Goal: Task Accomplishment & Management: Manage account settings

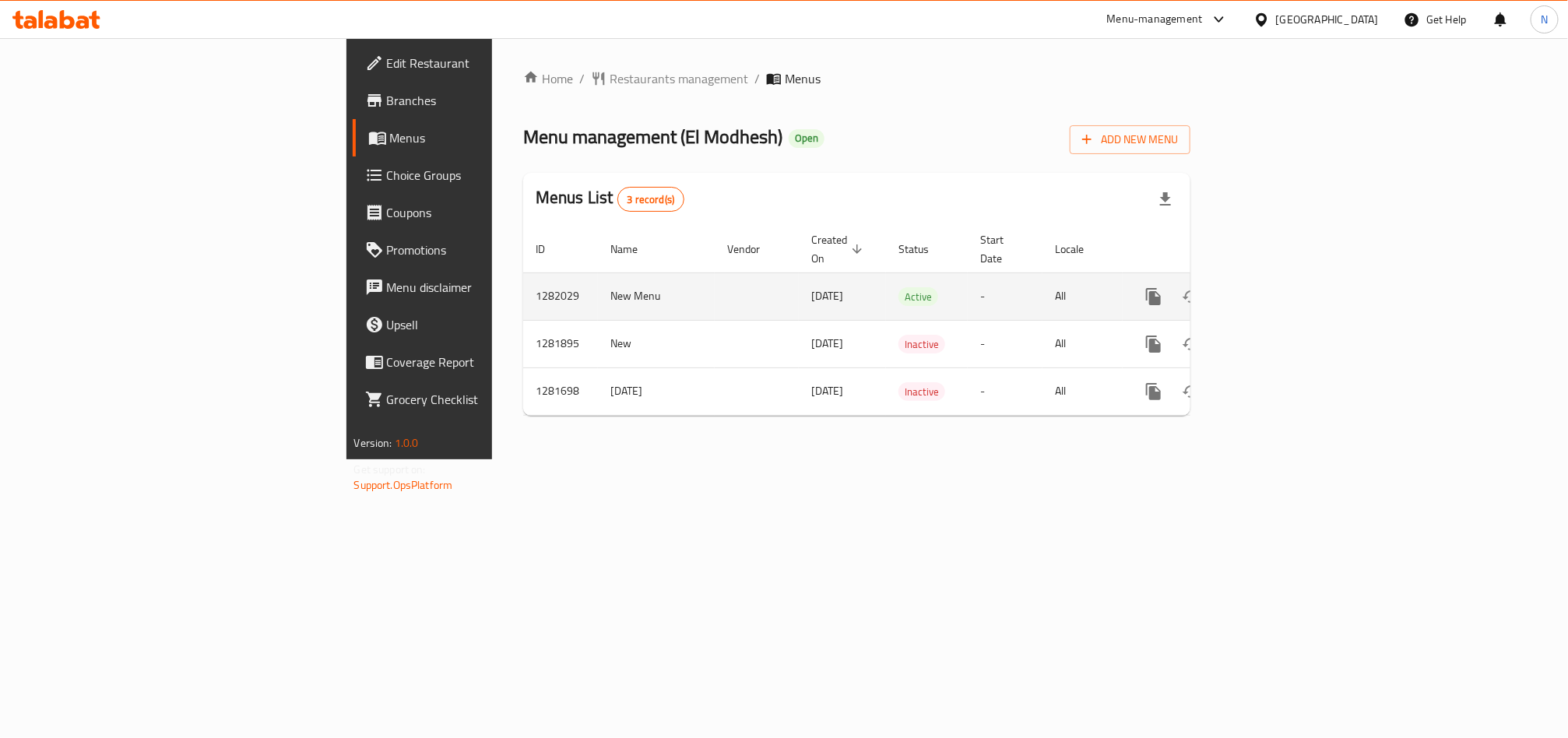
click at [1284, 295] on link "enhanced table" at bounding box center [1266, 297] width 38 height 38
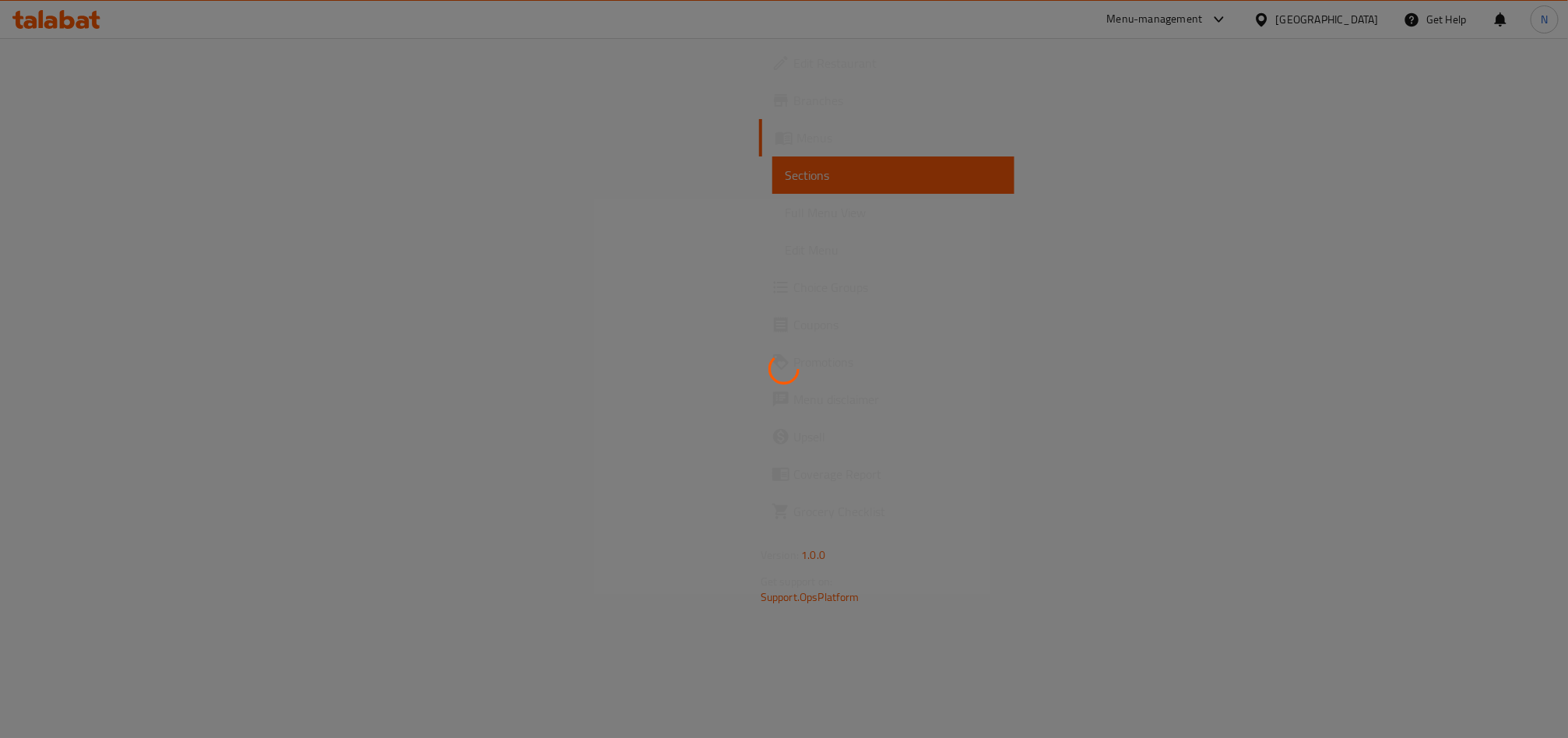
click at [1517, 286] on div at bounding box center [784, 369] width 1568 height 738
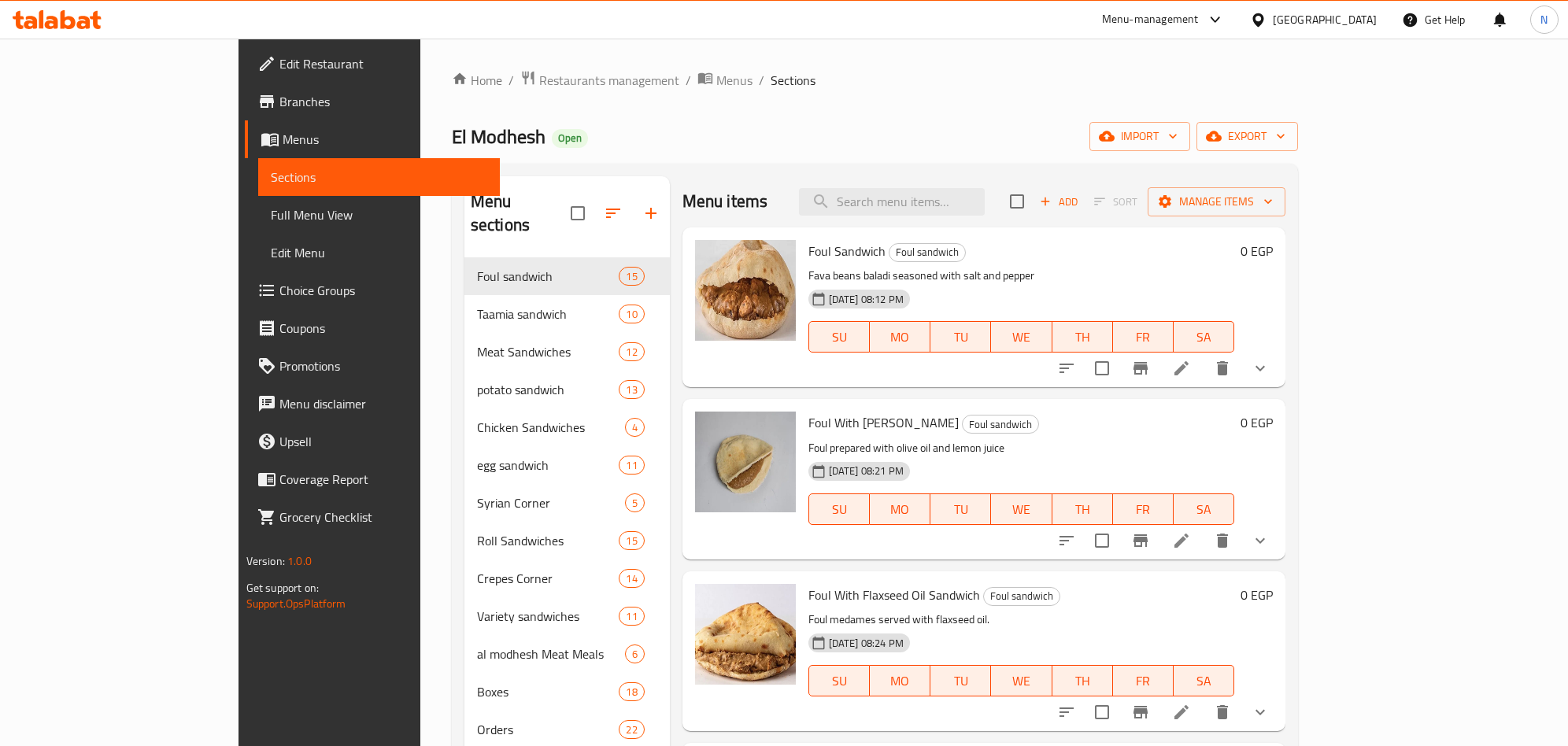
click at [808, 247] on span "Foul Sandwich" at bounding box center [847, 251] width 77 height 24
click at [808, 248] on span "Foul Sandwich" at bounding box center [847, 251] width 77 height 24
click at [808, 416] on span "Foul With [PERSON_NAME]" at bounding box center [884, 423] width 151 height 24
click at [808, 418] on span "Foul With [PERSON_NAME]" at bounding box center [884, 423] width 151 height 24
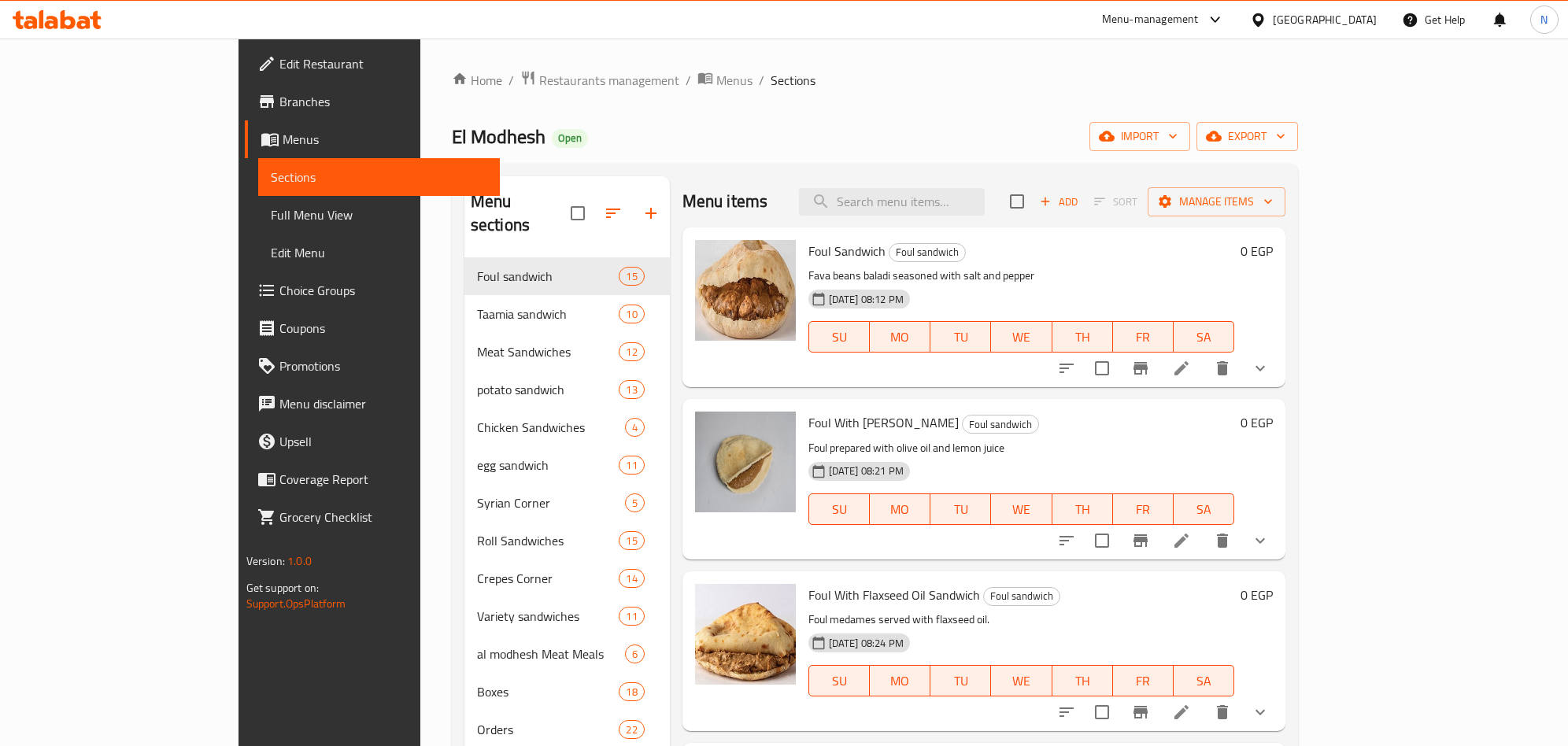
click at [808, 252] on span "Foul Sandwich" at bounding box center [847, 251] width 77 height 24
click at [808, 253] on span "Foul Sandwich" at bounding box center [847, 251] width 77 height 24
click at [808, 426] on span "Foul With [PERSON_NAME]" at bounding box center [884, 423] width 151 height 24
click at [808, 427] on span "Foul With [PERSON_NAME]" at bounding box center [884, 423] width 151 height 24
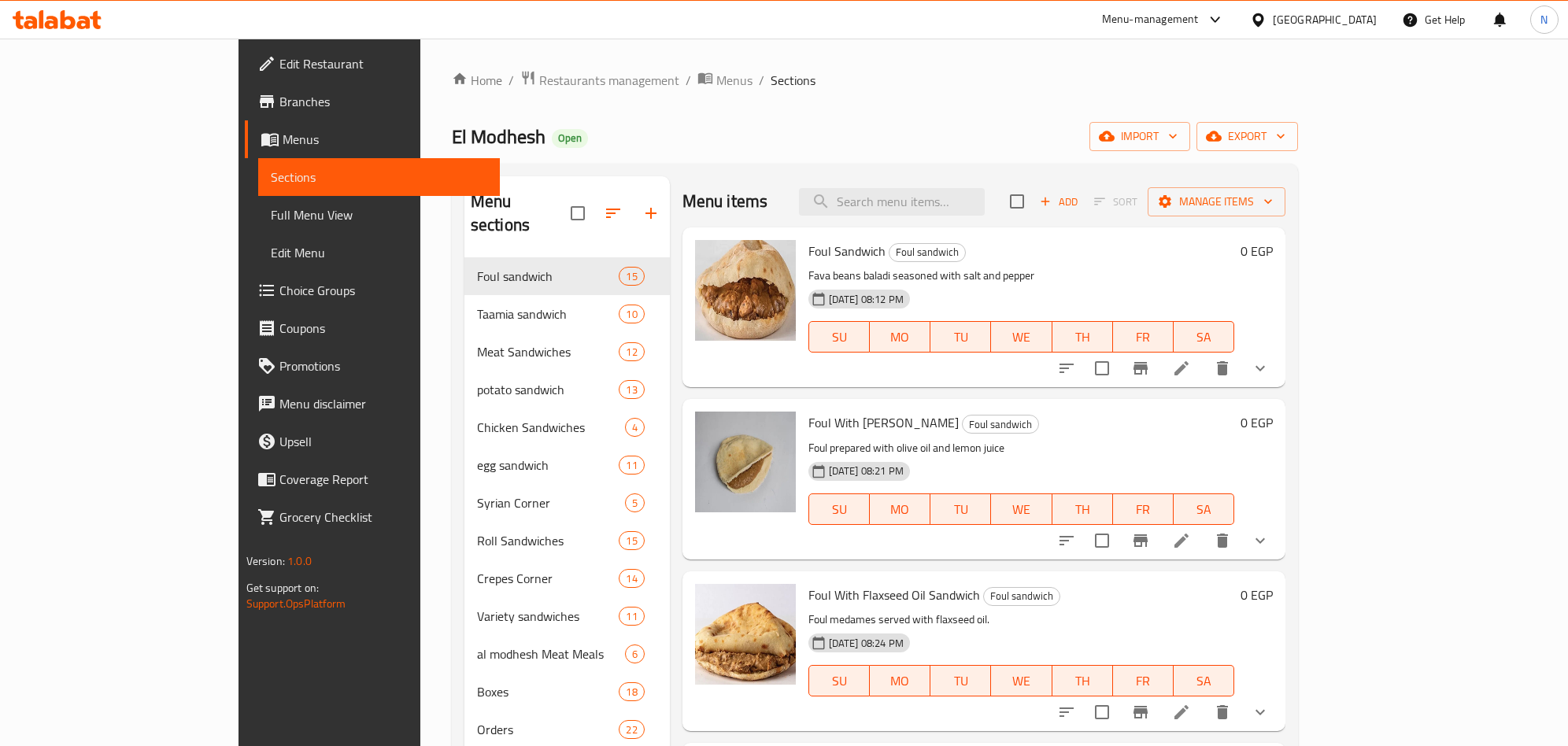
click at [808, 425] on span "Foul With [PERSON_NAME]" at bounding box center [884, 423] width 151 height 24
click at [808, 247] on span "Foul Sandwich" at bounding box center [847, 251] width 77 height 24
drag, startPoint x: 769, startPoint y: 247, endPoint x: 749, endPoint y: 260, distance: 23.9
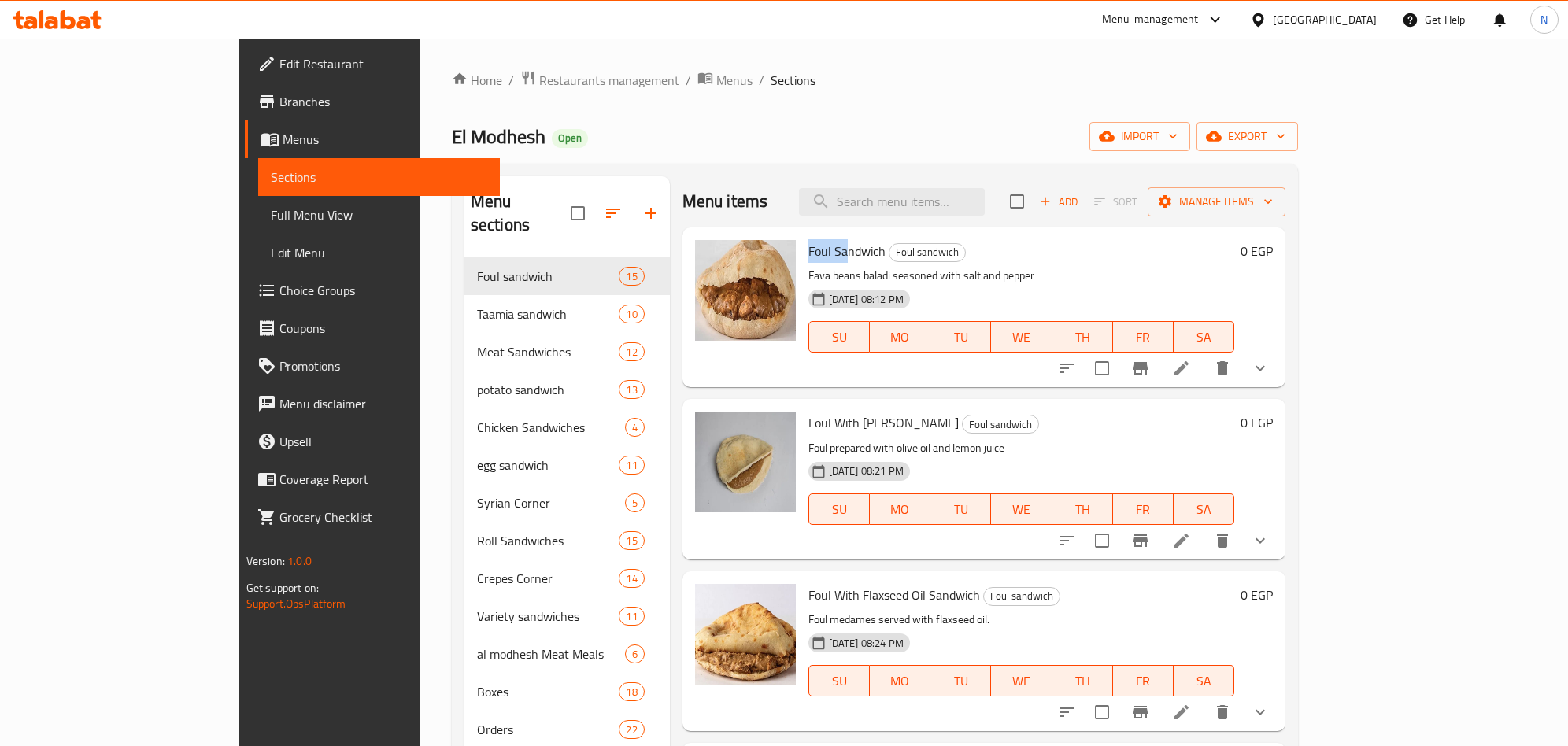
click at [808, 260] on span "Foul Sandwich" at bounding box center [847, 251] width 77 height 24
click at [808, 260] on span "Foul Sandwich" at bounding box center [847, 251] width 77 height 24
click at [808, 246] on span "Foul Sandwich" at bounding box center [847, 251] width 77 height 24
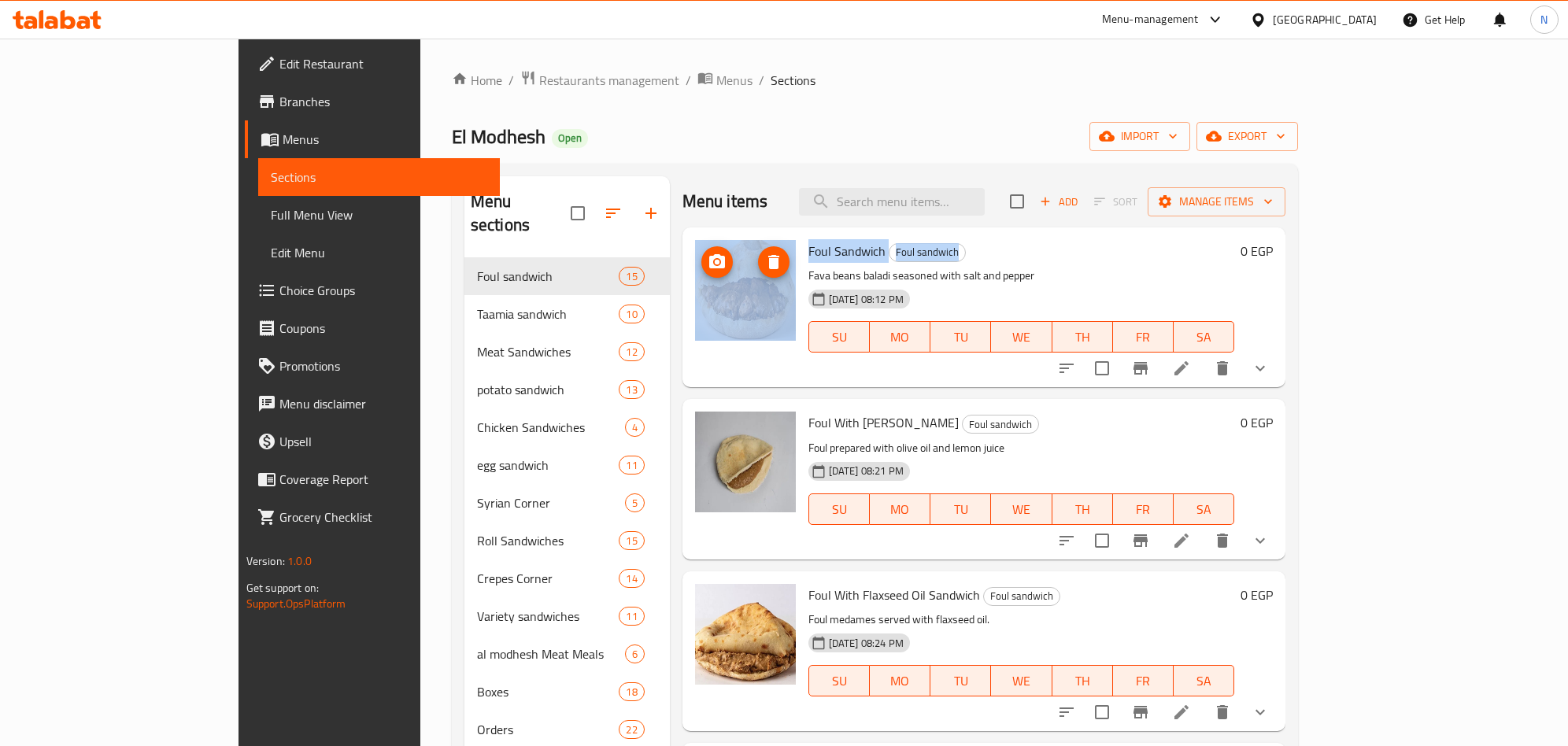
drag, startPoint x: 742, startPoint y: 265, endPoint x: 728, endPoint y: 315, distance: 51.9
click at [728, 315] on div "Foul Sandwich Foul sandwich Fava beans baladi seasoned with salt and pepper [DA…" at bounding box center [984, 308] width 591 height 147
click at [802, 264] on div "Foul Sandwich Foul sandwich Fava beans baladi seasoned with salt and pepper [DA…" at bounding box center [1022, 308] width 439 height 147
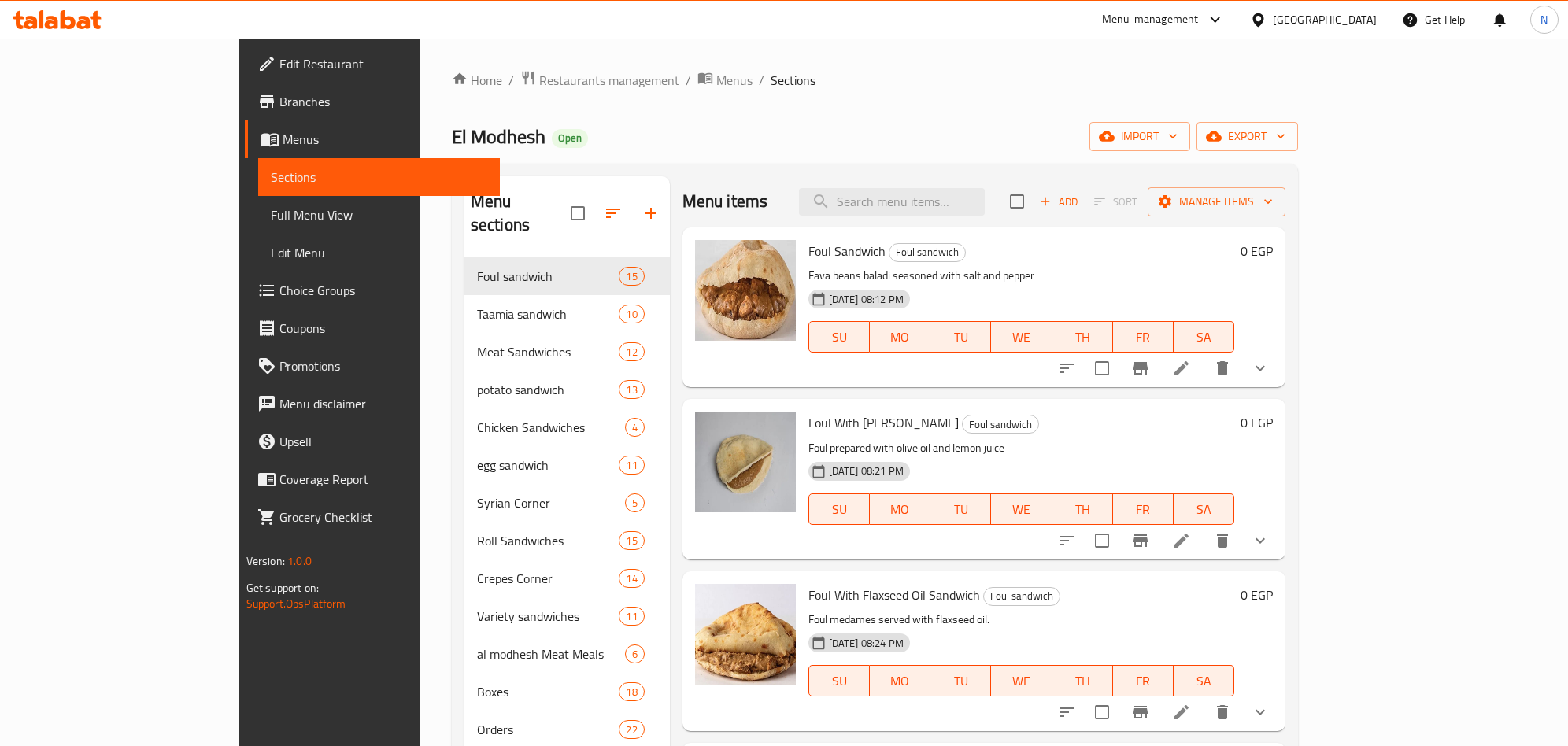
click at [808, 258] on span "Foul Sandwich" at bounding box center [847, 251] width 77 height 24
click at [808, 418] on span "Foul With [PERSON_NAME]" at bounding box center [884, 423] width 151 height 24
click at [808, 256] on span "Foul Sandwich" at bounding box center [847, 251] width 77 height 24
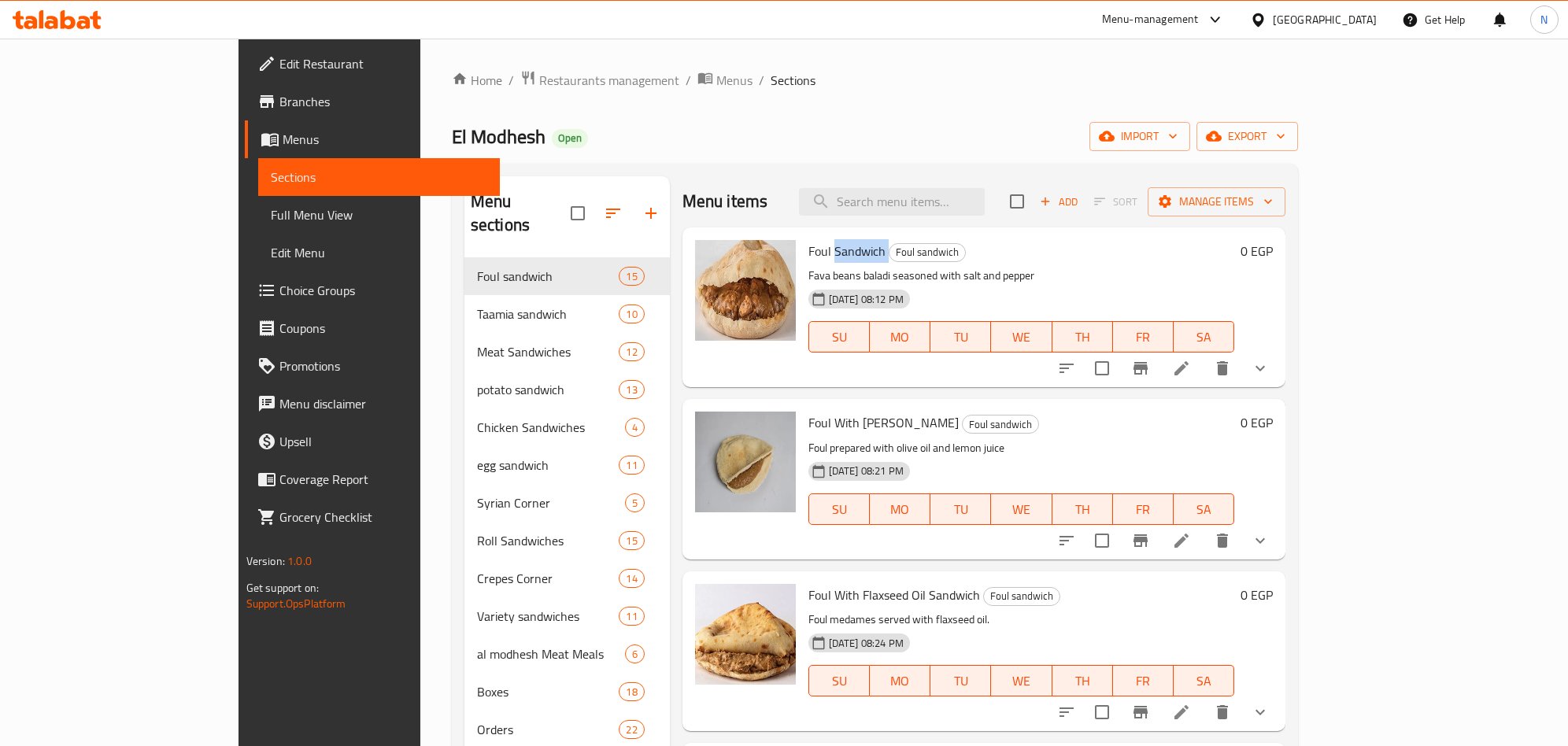
click at [808, 256] on span "Foul Sandwich" at bounding box center [847, 251] width 77 height 24
click at [808, 424] on span "Foul With [PERSON_NAME]" at bounding box center [884, 423] width 151 height 24
click at [808, 425] on span "Foul With [PERSON_NAME]" at bounding box center [884, 423] width 151 height 24
click at [808, 243] on span "Foul Sandwich" at bounding box center [847, 251] width 77 height 24
click at [808, 244] on span "Foul Sandwich" at bounding box center [847, 251] width 77 height 24
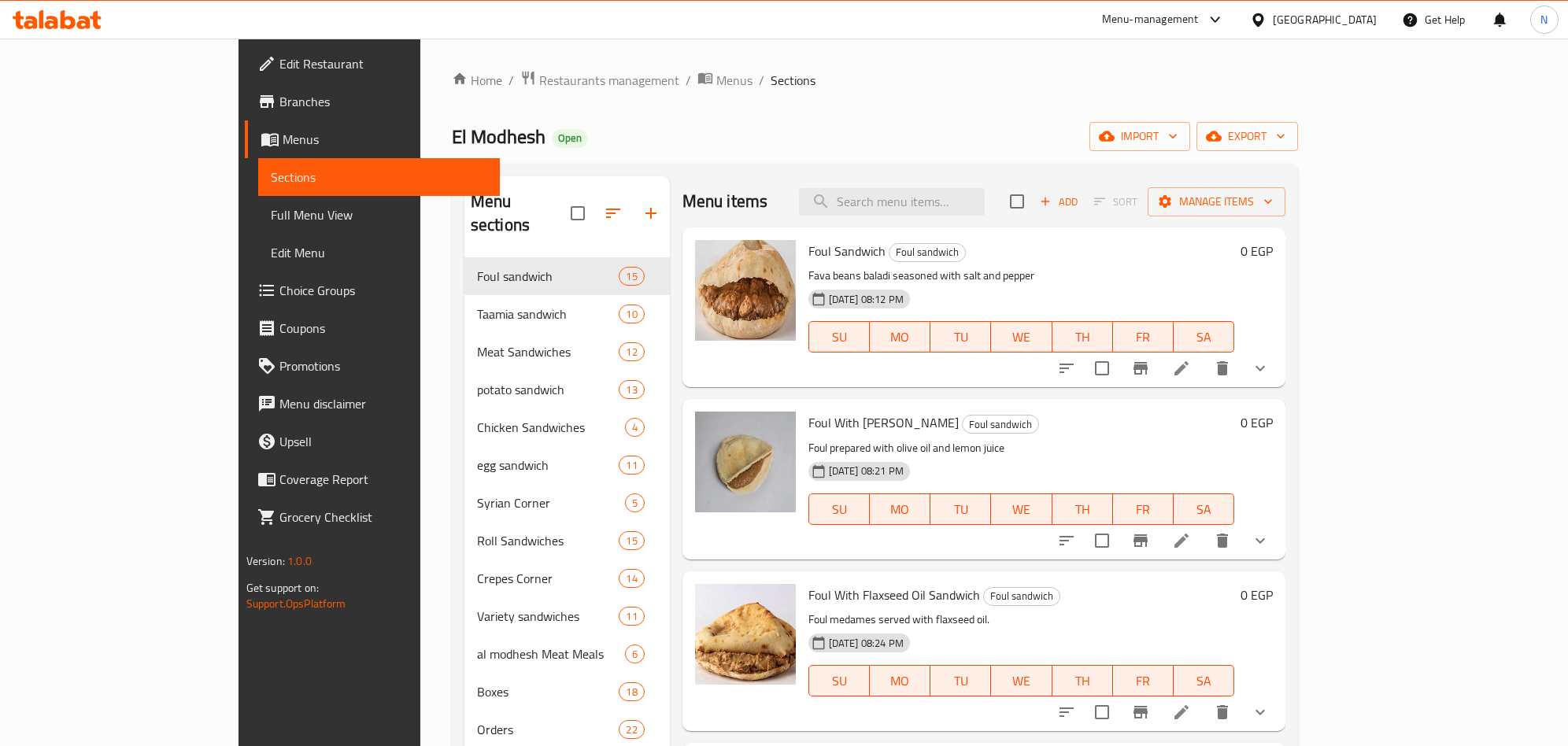
click at [1075, 224] on div "Menu items Add Sort Manage items" at bounding box center [984, 201] width 603 height 51
click at [985, 205] on input "search" at bounding box center [891, 201] width 186 height 27
paste input "اللمة"
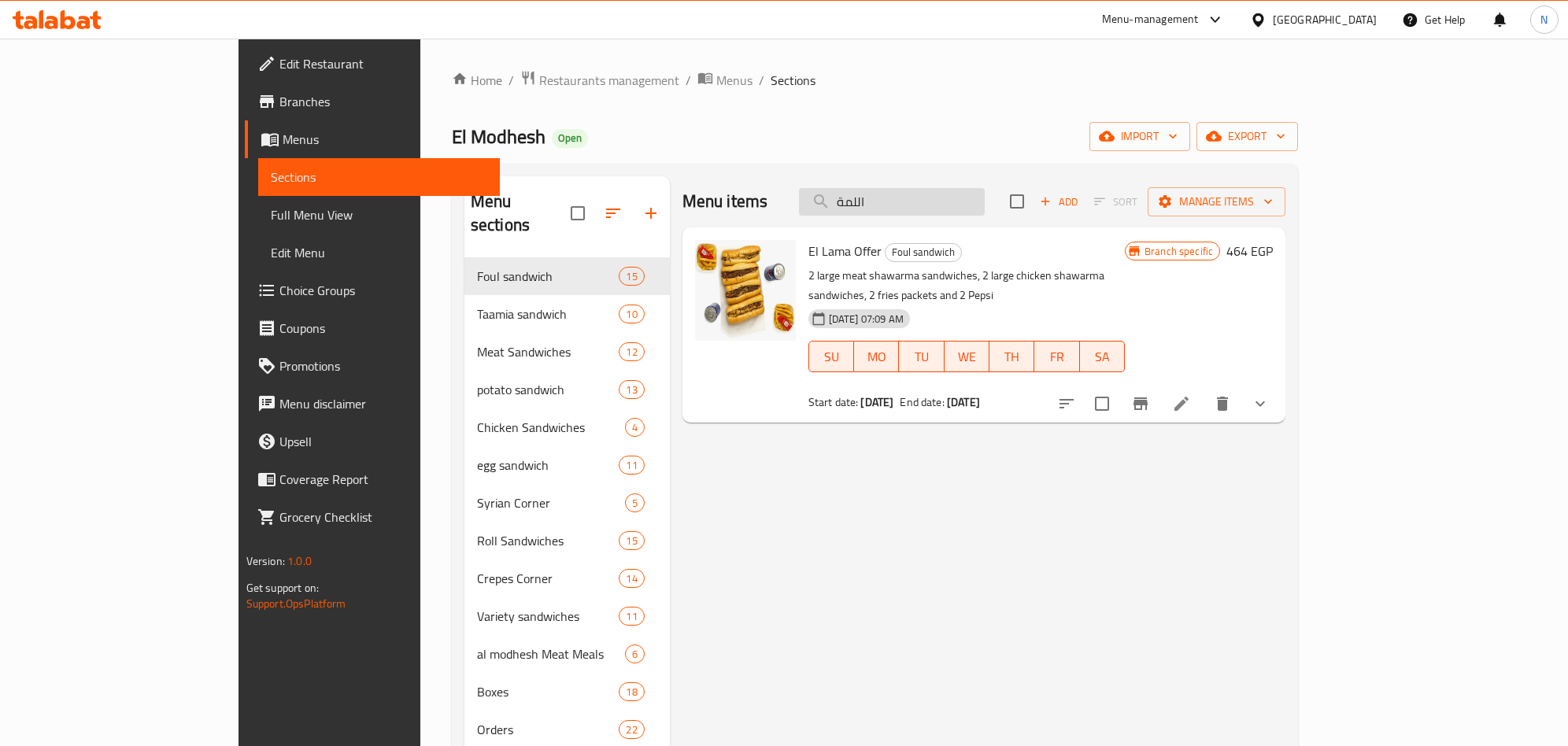
click at [953, 199] on input "اللمة" at bounding box center [891, 201] width 186 height 27
click at [955, 199] on input "اللمة" at bounding box center [891, 201] width 186 height 27
paste input "رض المزاج"
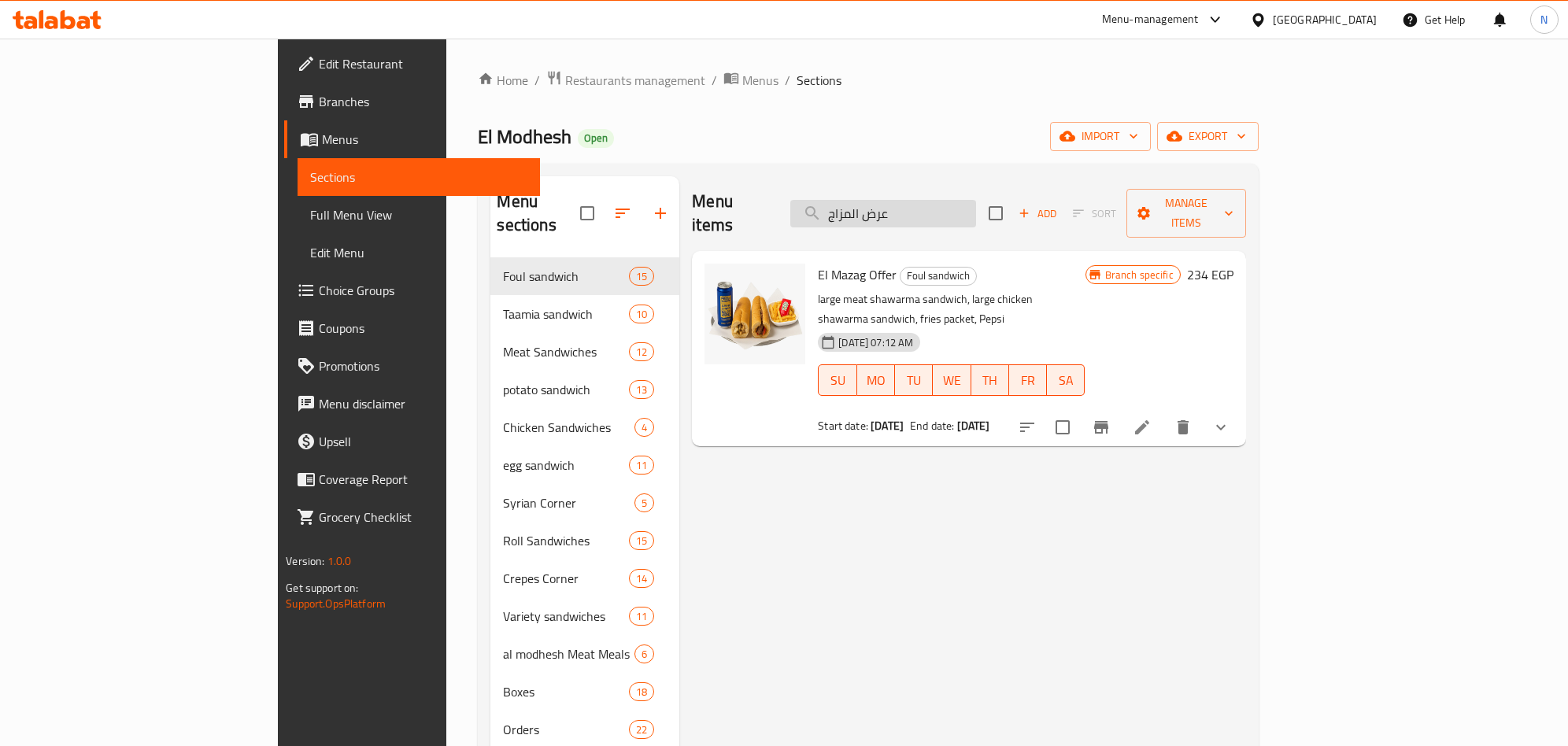
click at [976, 200] on input "عرض المزاج" at bounding box center [883, 213] width 186 height 27
paste input "شغل"
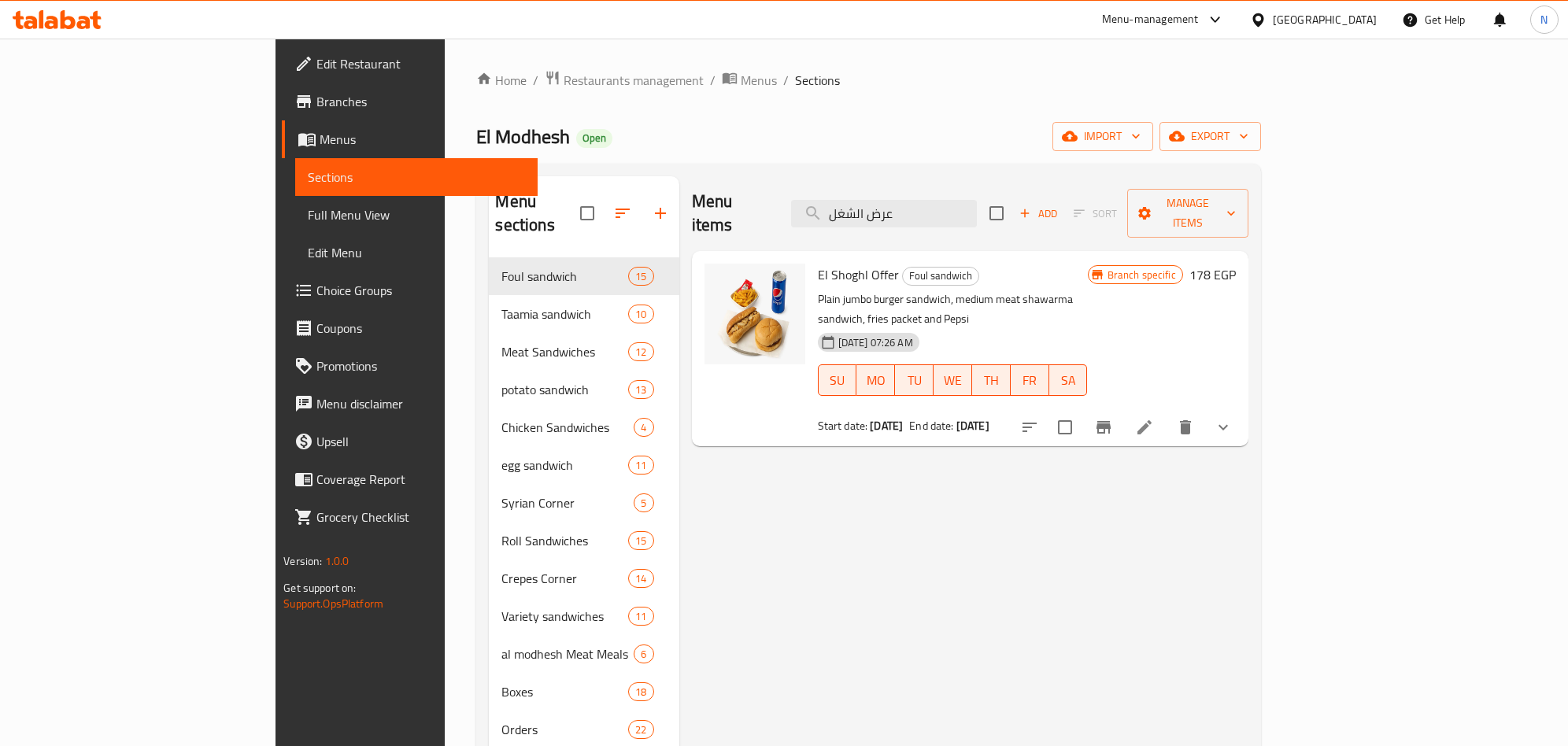
type input "عرض الشغل"
click at [957, 211] on input "عرض الشغل" at bounding box center [884, 213] width 186 height 27
click at [957, 212] on input "عرض الشغل" at bounding box center [884, 213] width 186 height 27
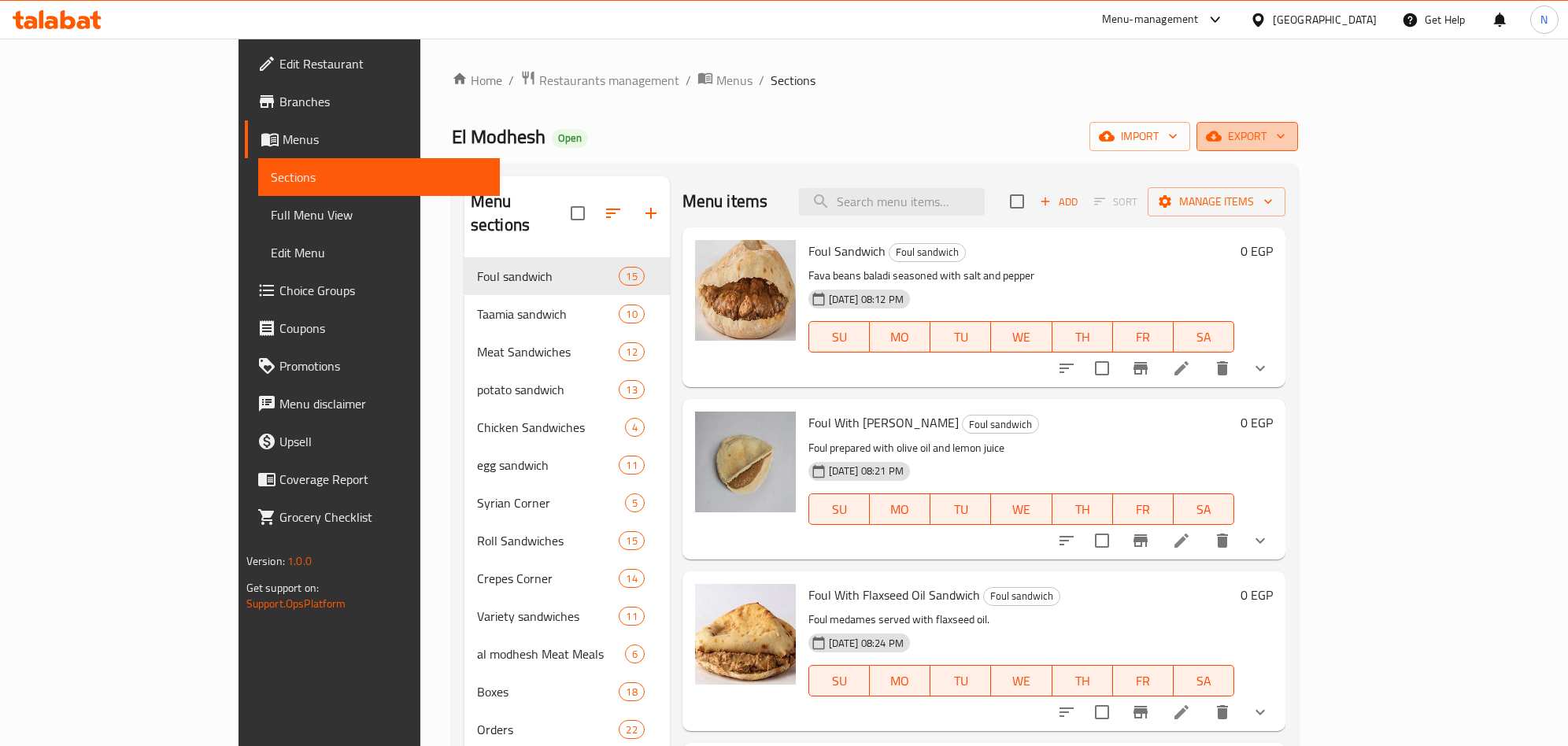
click at [1298, 149] on button "export" at bounding box center [1248, 136] width 102 height 29
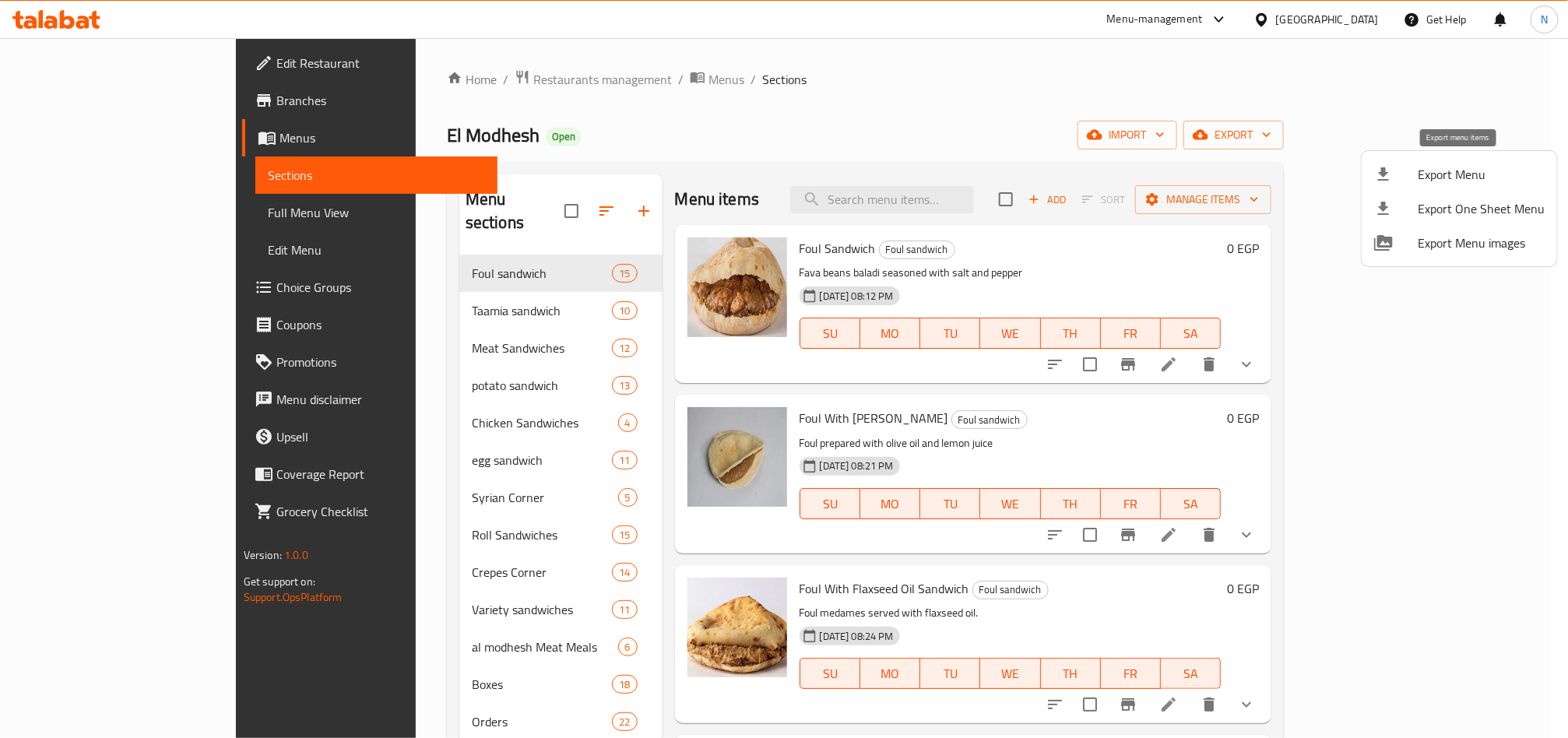
click at [1440, 160] on li "Export Menu" at bounding box center [1459, 174] width 196 height 34
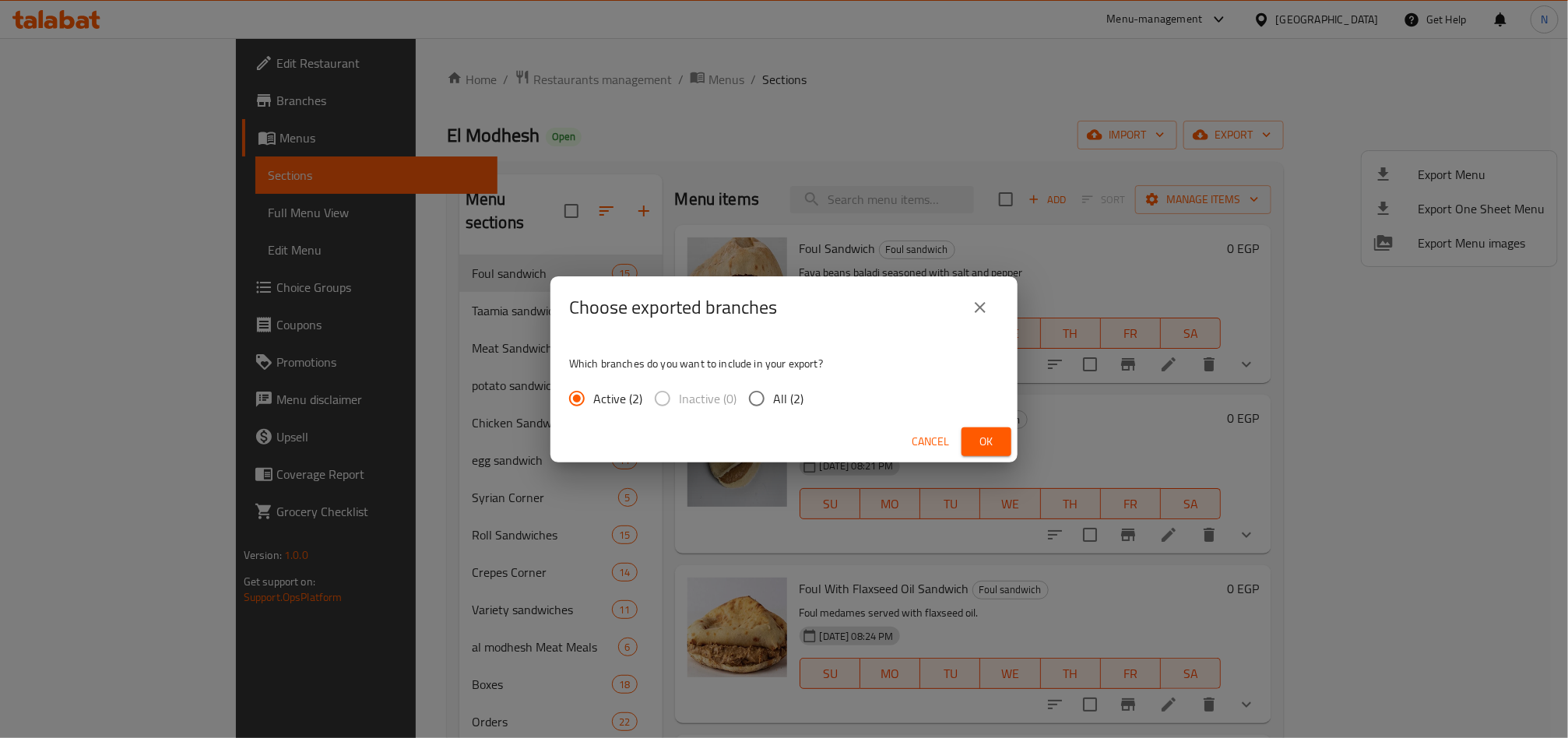
click at [766, 407] on input "All (2)" at bounding box center [757, 399] width 32 height 32
radio input "true"
click at [990, 444] on span "Ok" at bounding box center [986, 442] width 25 height 20
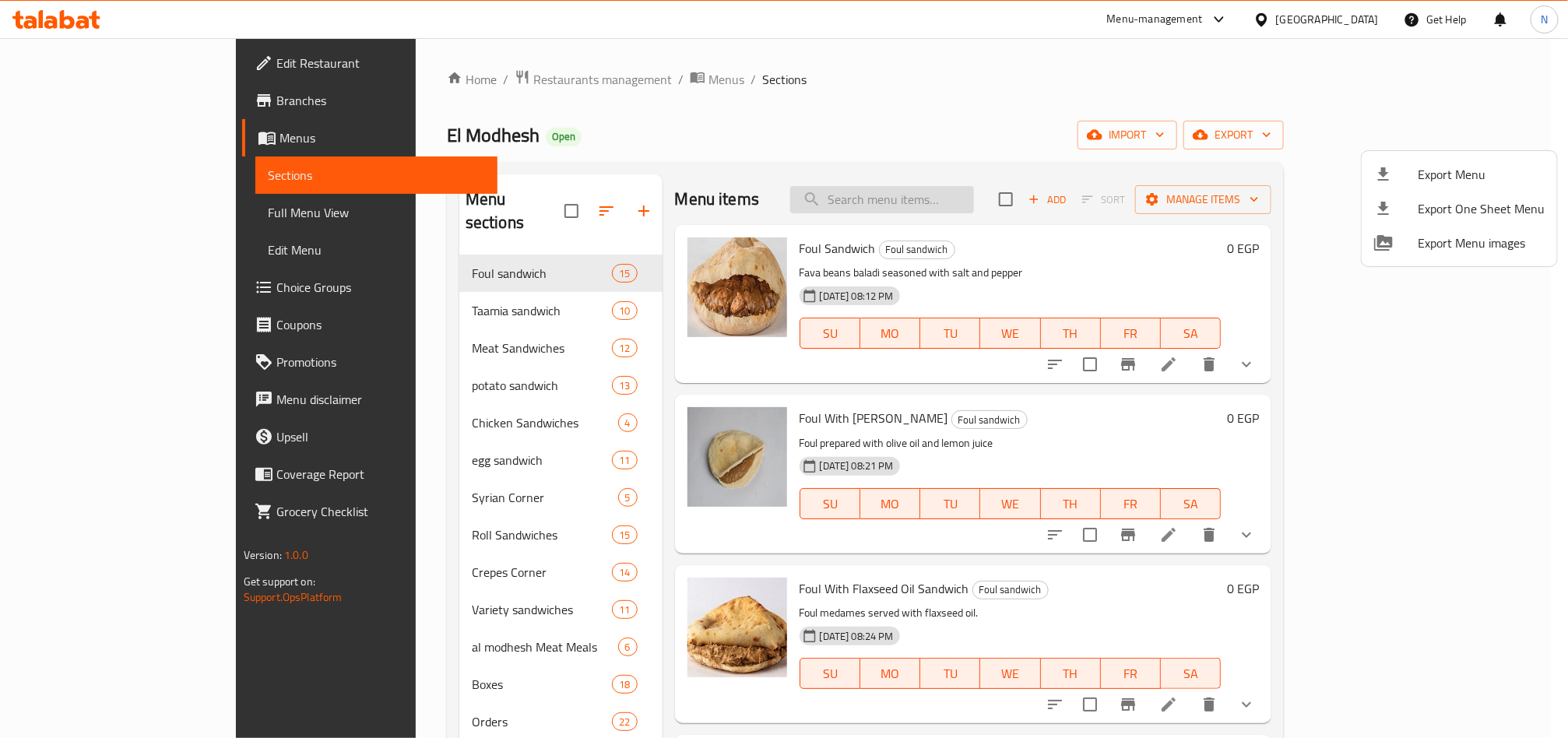
click at [984, 213] on div at bounding box center [784, 369] width 1568 height 738
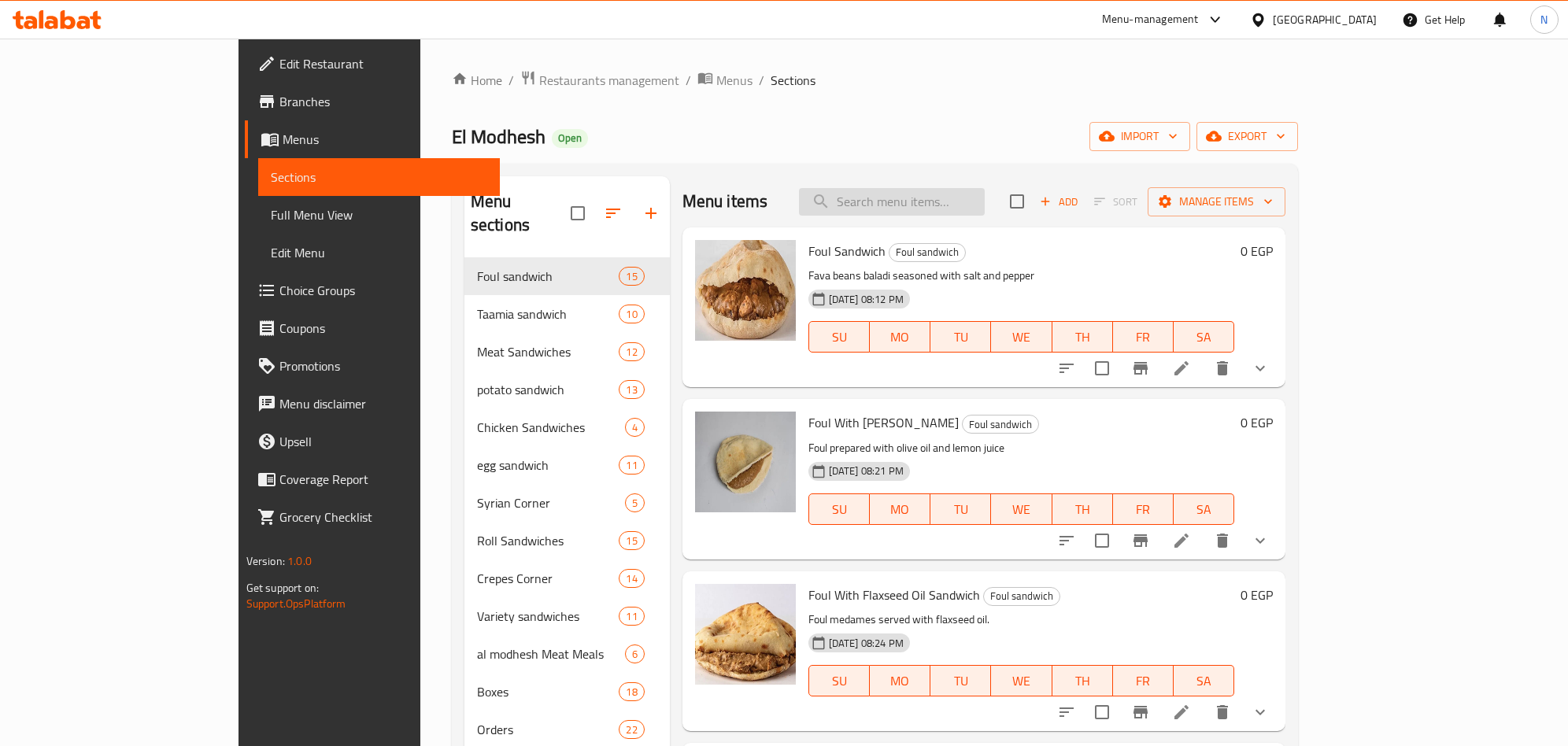
click at [985, 213] on input "search" at bounding box center [891, 201] width 186 height 27
paste input "عرض اللمة"
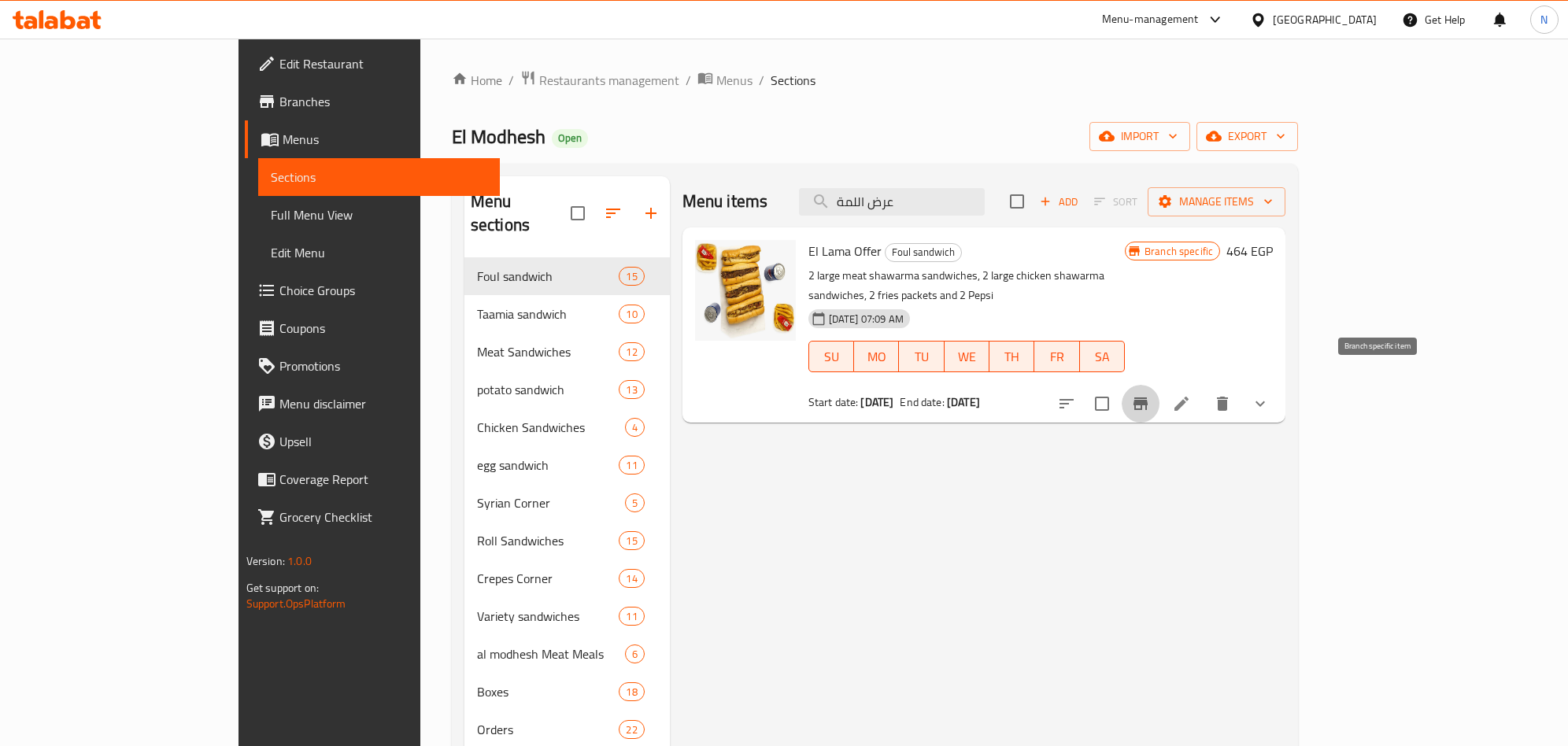
click at [1150, 395] on icon "Branch-specific-item" at bounding box center [1141, 404] width 19 height 19
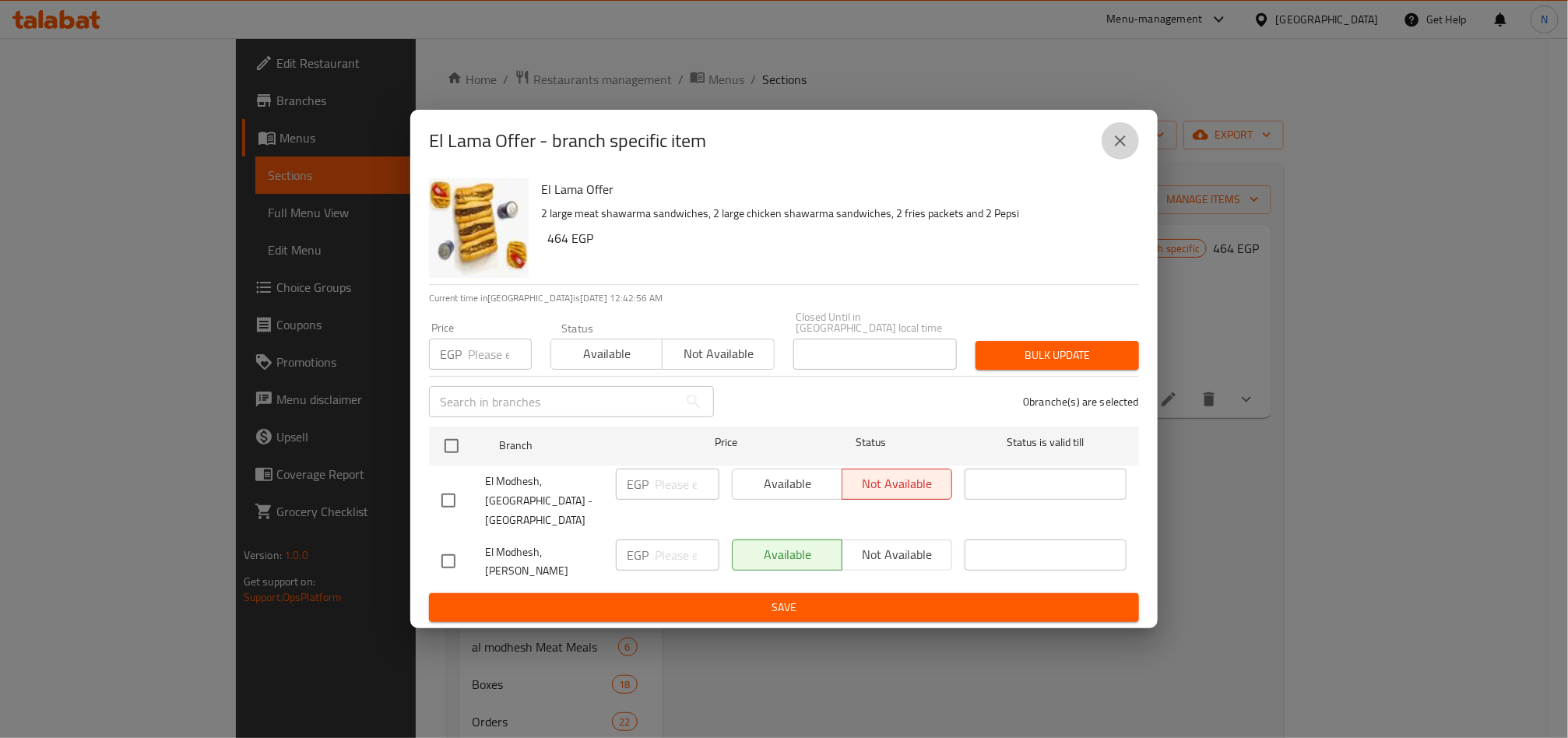
click at [1111, 150] on icon "close" at bounding box center [1120, 141] width 19 height 19
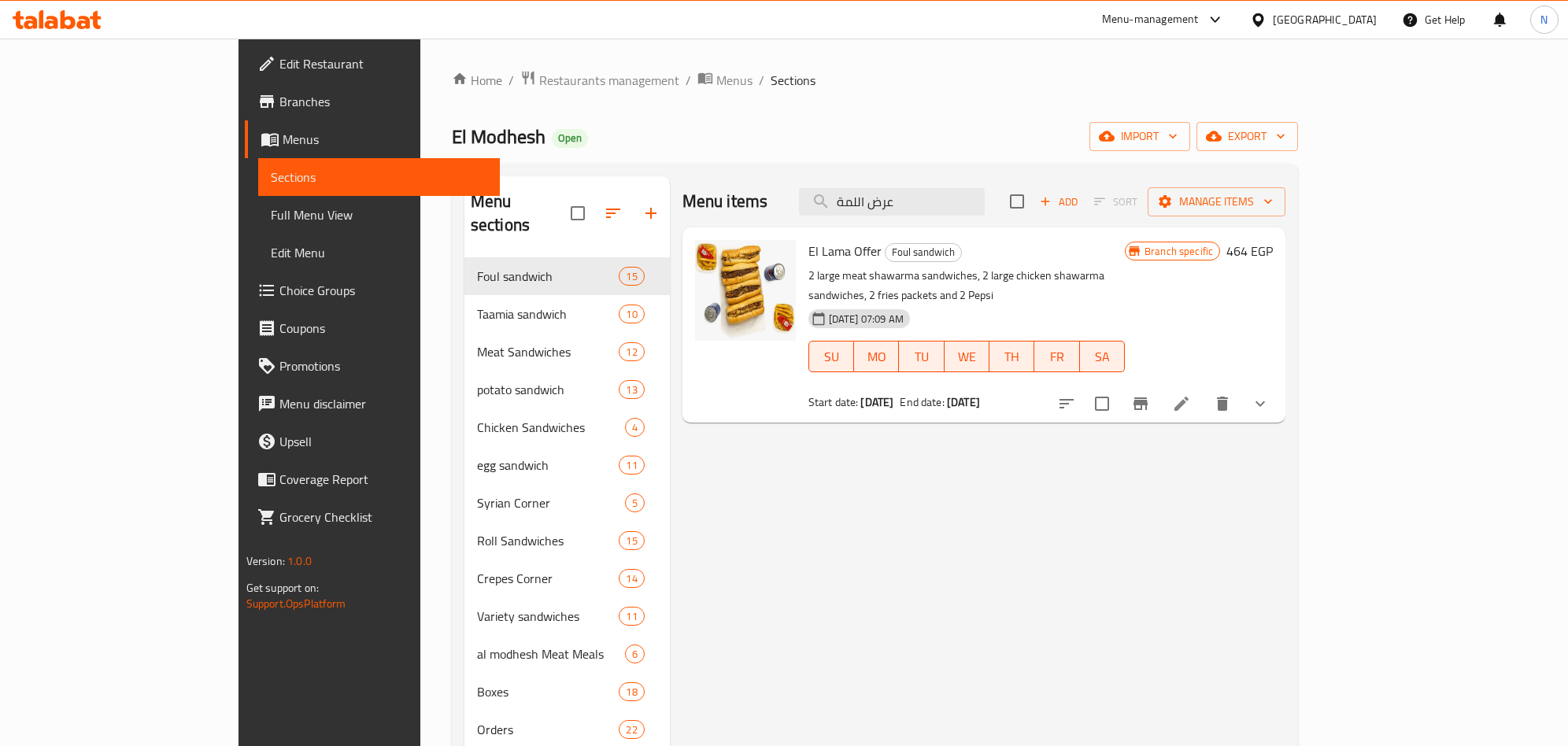
click at [819, 262] on span "El Lama Offer" at bounding box center [845, 251] width 74 height 24
copy h6 "El Lama Offer"
click at [985, 205] on input "عرض اللمة" at bounding box center [891, 201] width 186 height 27
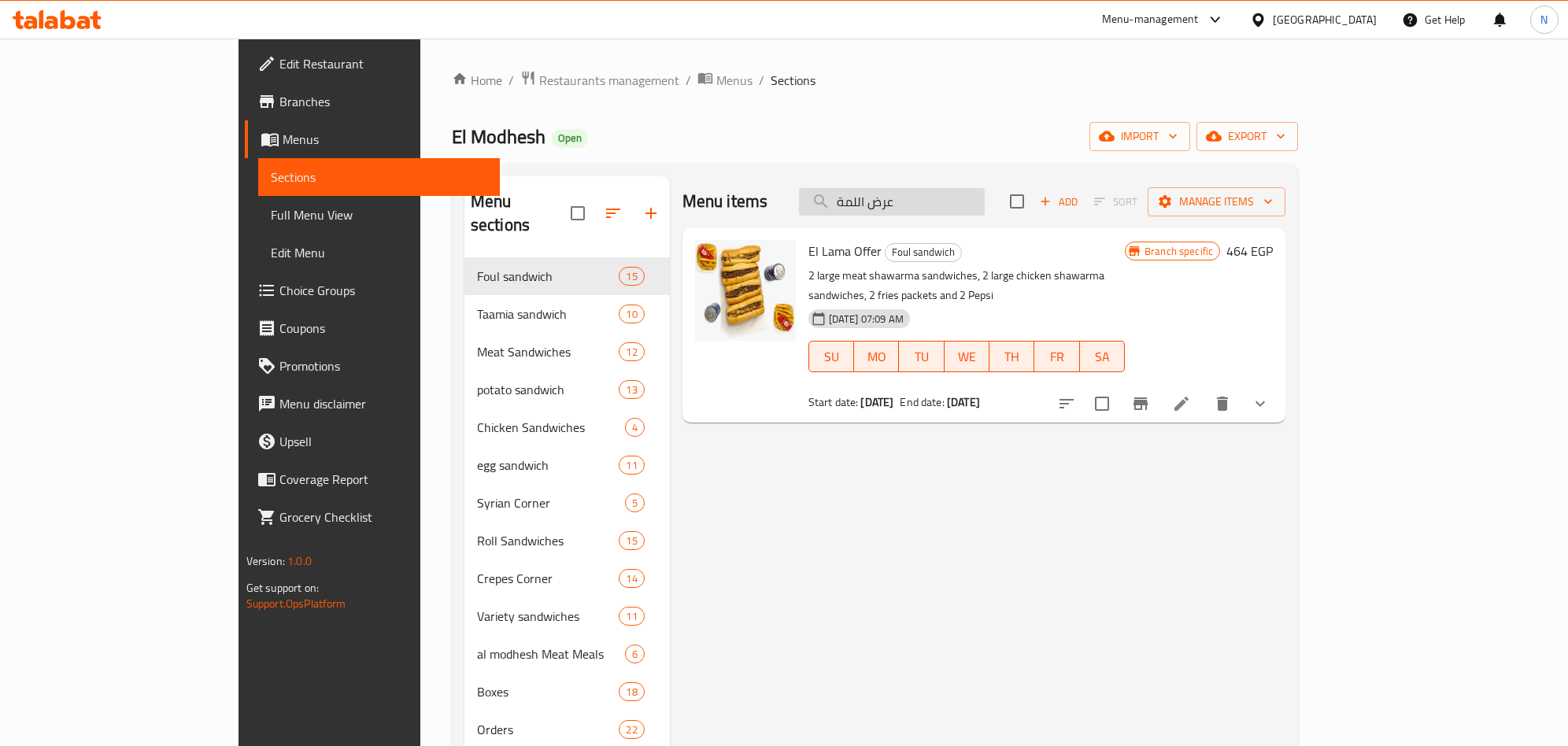
click at [985, 205] on input "عرض اللمة" at bounding box center [891, 201] width 186 height 27
paste input "زاج"
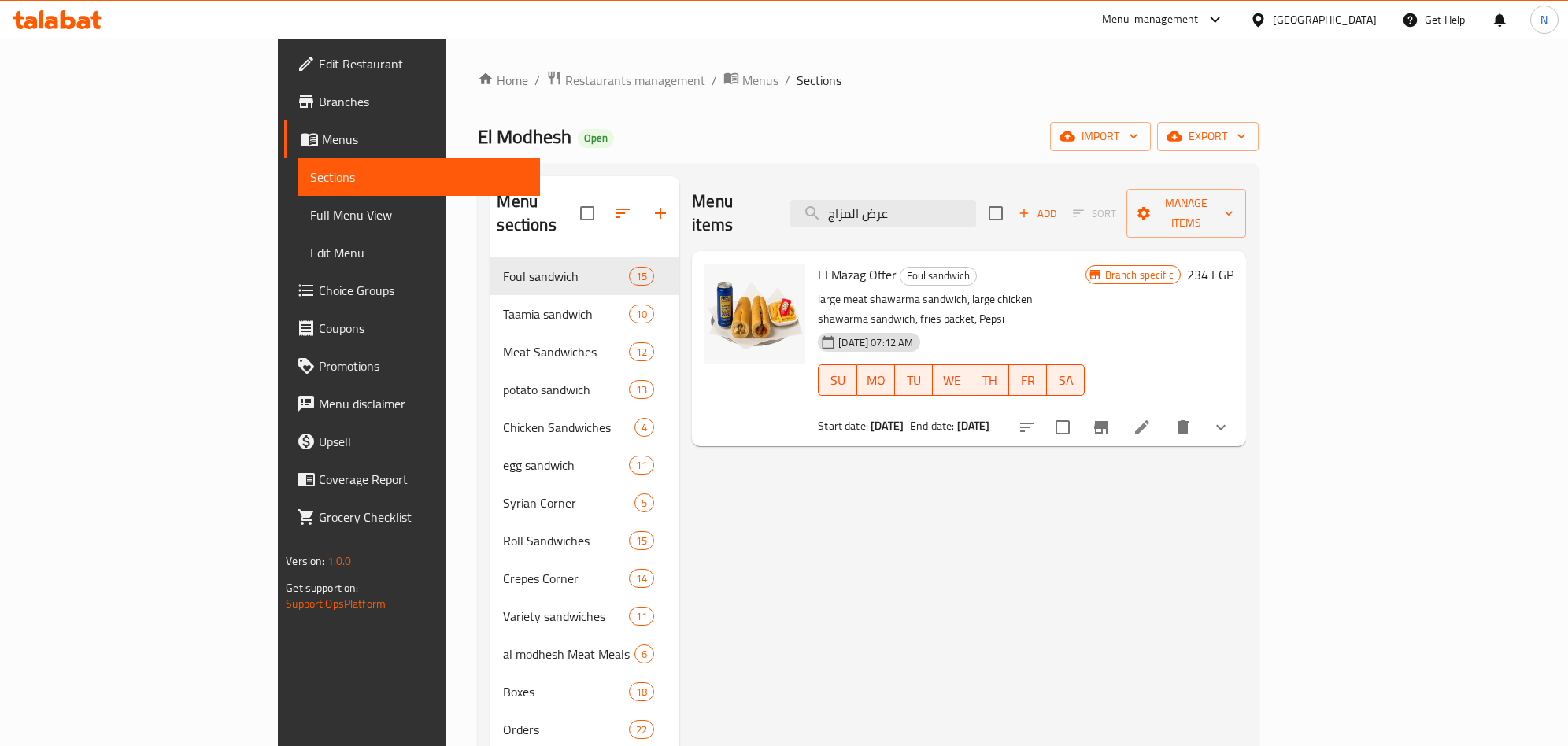
click at [812, 263] on div "El Mazag Offer Foul sandwich large meat shawarma sandwich, large chicken shawar…" at bounding box center [951, 348] width 279 height 182
click at [812, 264] on div "El Mazag Offer Foul sandwich large meat shawarma sandwich, large chicken shawar…" at bounding box center [951, 348] width 279 height 182
click at [818, 263] on span "El Mazag Offer" at bounding box center [857, 275] width 79 height 24
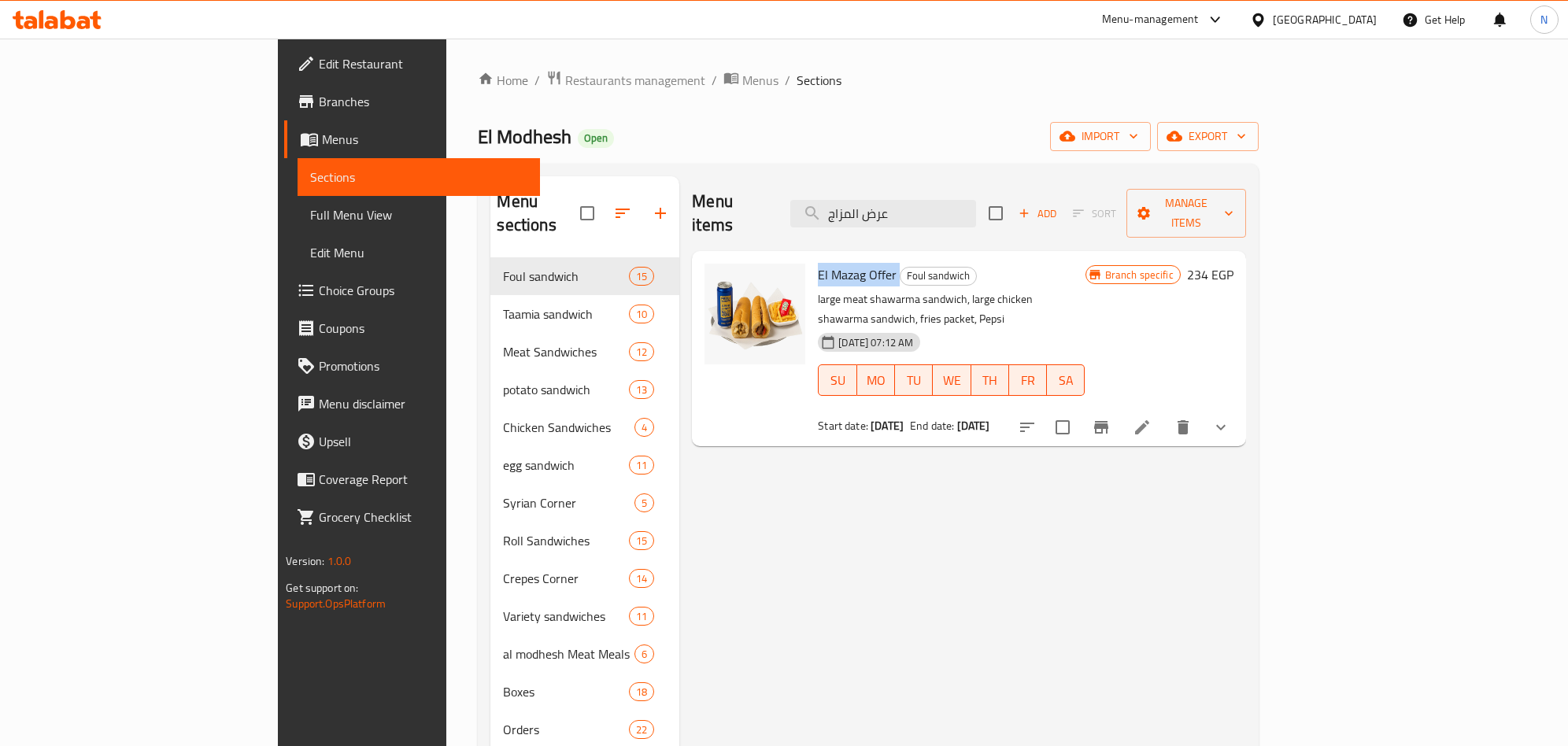
click at [818, 263] on span "El Mazag Offer" at bounding box center [857, 275] width 79 height 24
drag, startPoint x: 810, startPoint y: 267, endPoint x: 787, endPoint y: 258, distance: 24.7
click at [818, 263] on span "El Mazag Offer" at bounding box center [857, 275] width 79 height 24
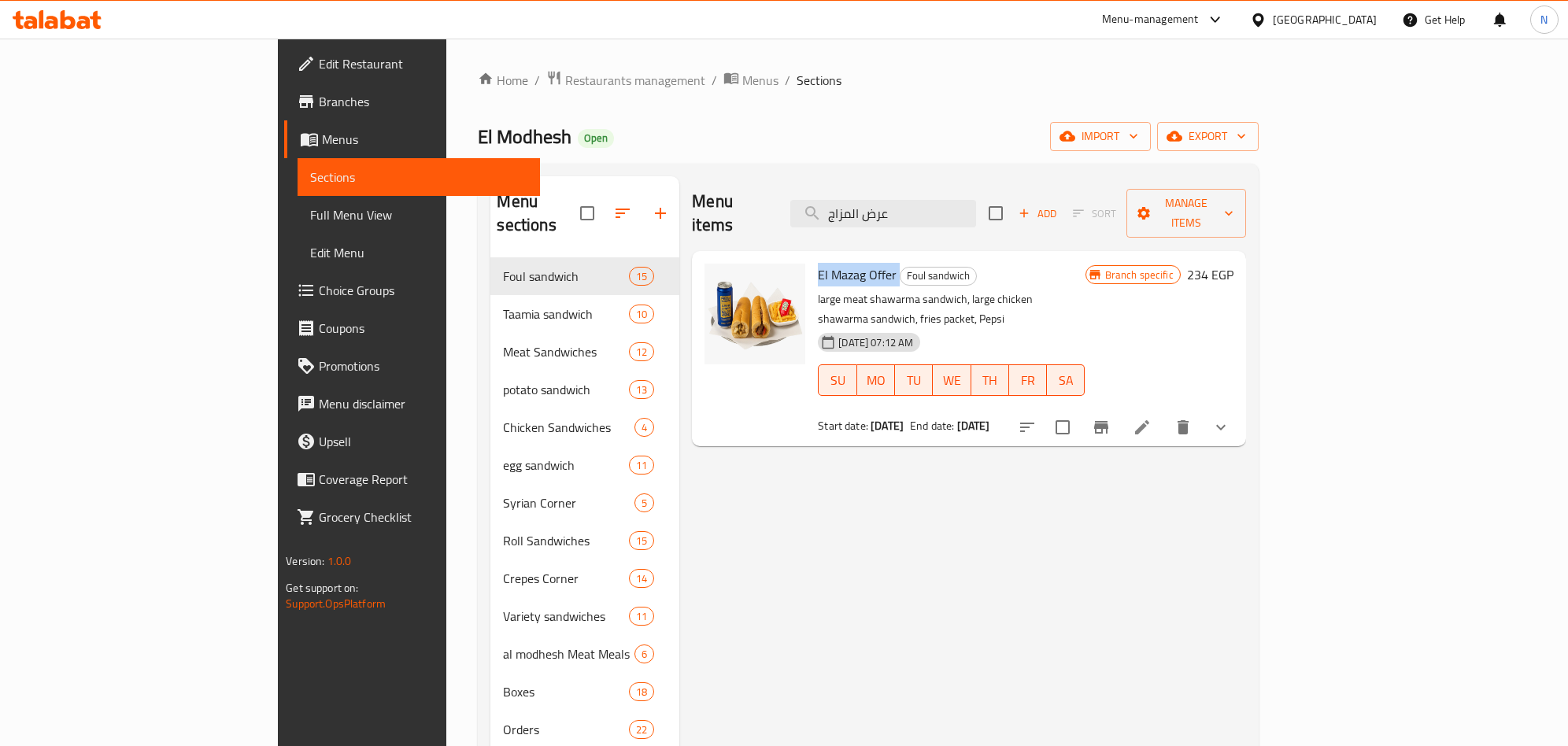
copy h6 "El Mazag Offer"
click at [976, 215] on input "عرض المزاج" at bounding box center [883, 213] width 186 height 27
click at [976, 213] on input "عرض المزاج" at bounding box center [883, 213] width 186 height 27
paste input "شغل"
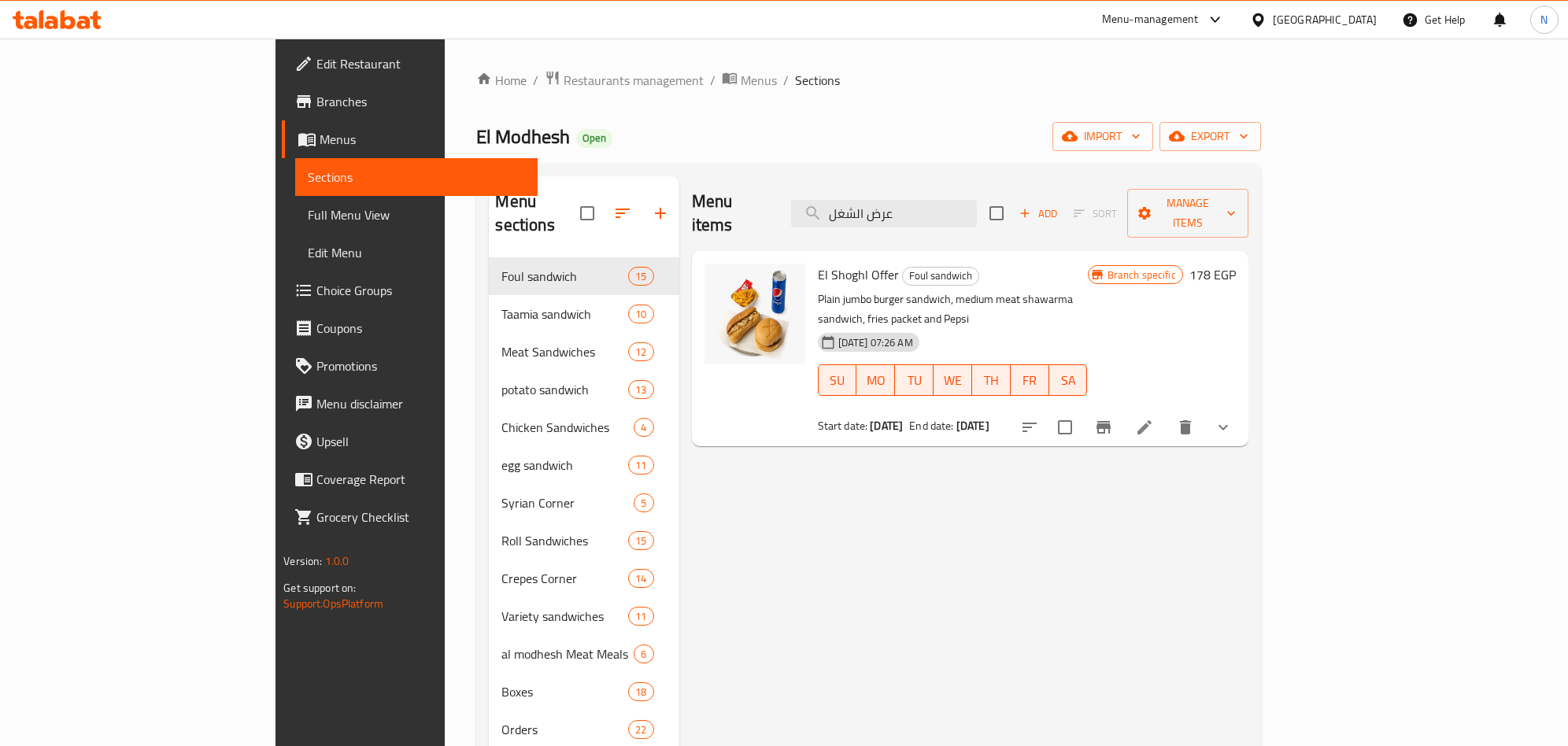
click at [1122, 408] on button "Branch-specific-item" at bounding box center [1103, 427] width 38 height 38
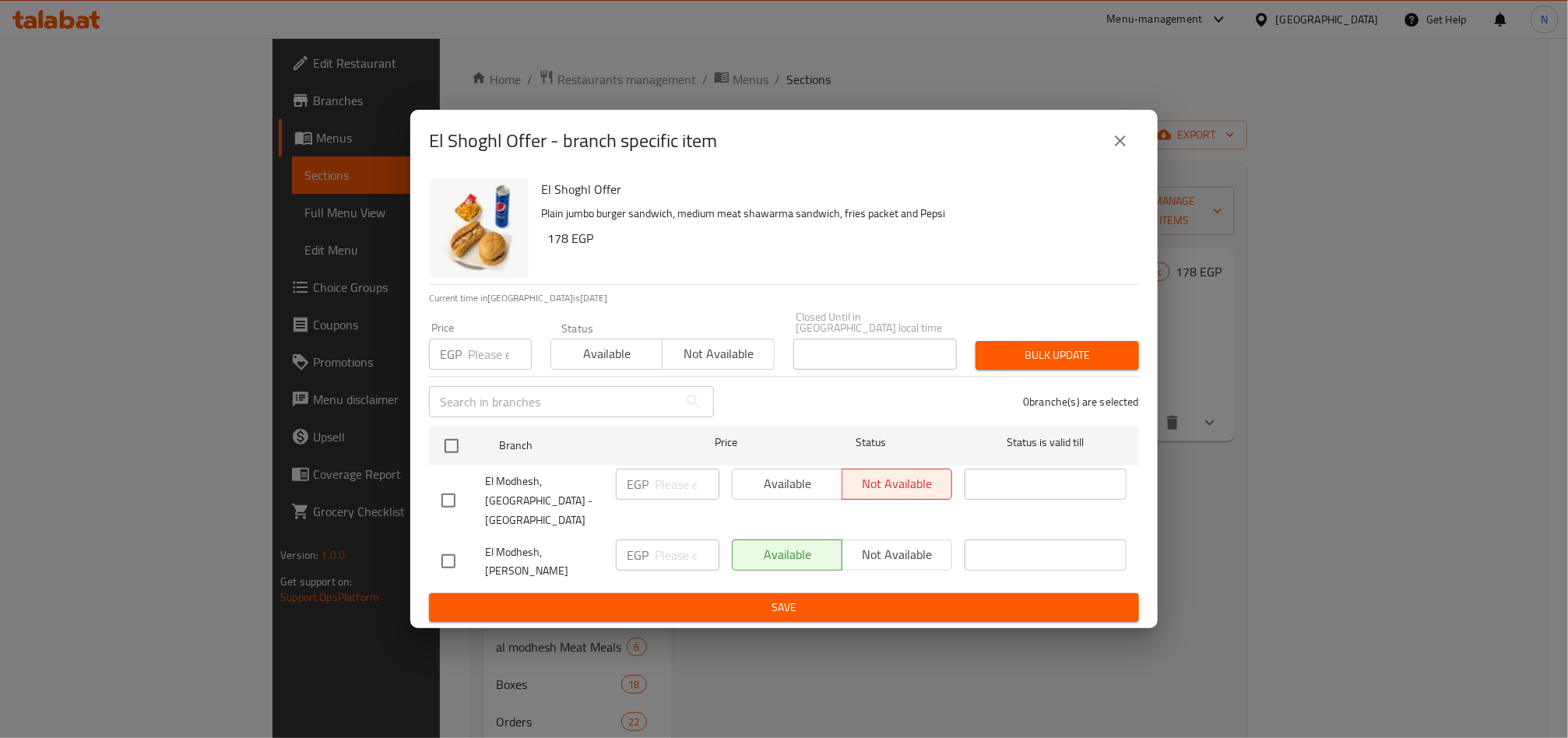
drag, startPoint x: 1128, startPoint y: 171, endPoint x: 1137, endPoint y: 197, distance: 27.5
click at [1126, 160] on button "close" at bounding box center [1120, 141] width 38 height 38
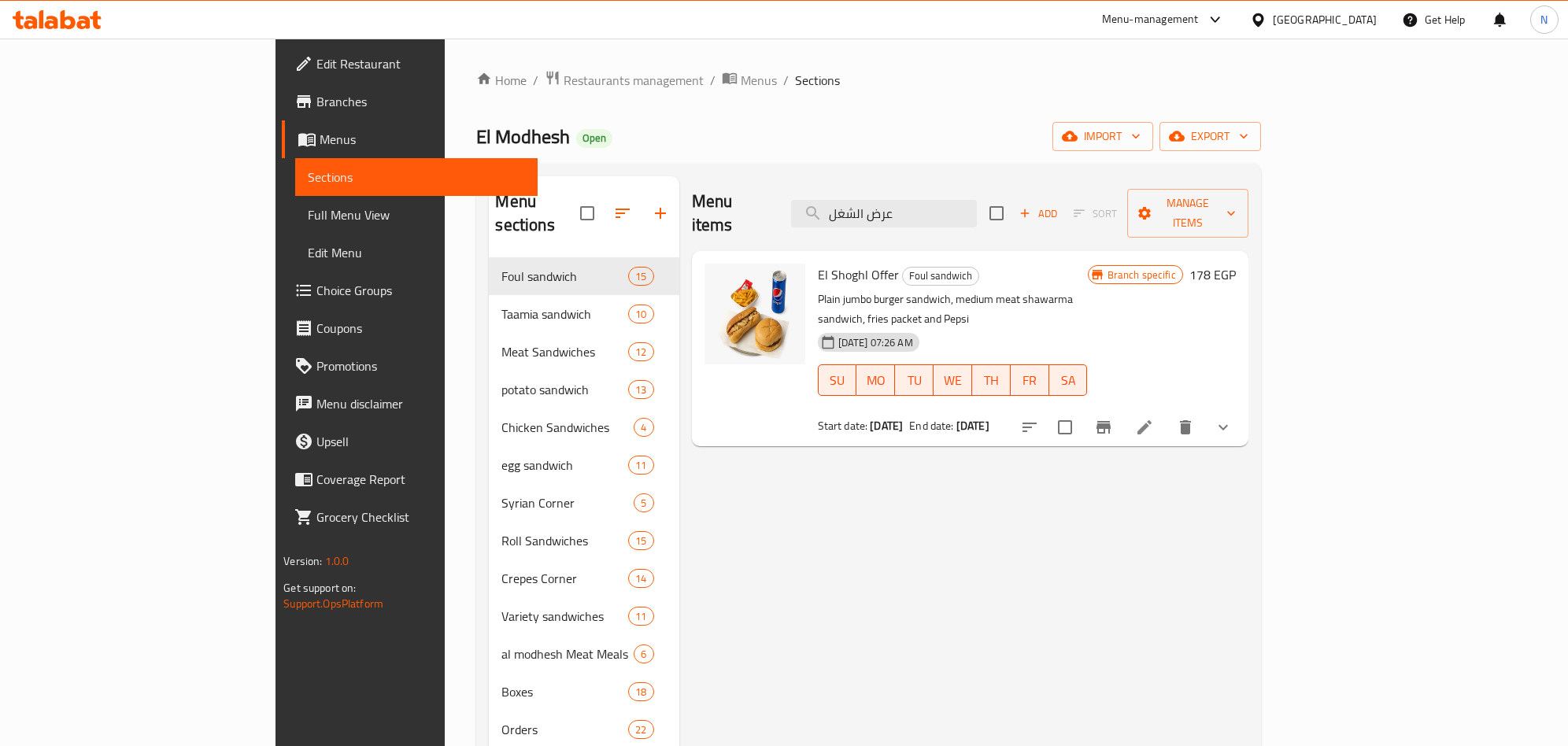
click at [818, 263] on span "El Shoghl Offer" at bounding box center [858, 275] width 81 height 24
drag, startPoint x: 818, startPoint y: 248, endPoint x: 815, endPoint y: 227, distance: 21.2
click at [818, 263] on span "El Shoghl Offer" at bounding box center [858, 275] width 81 height 24
copy h6 "El Shoghl Offer"
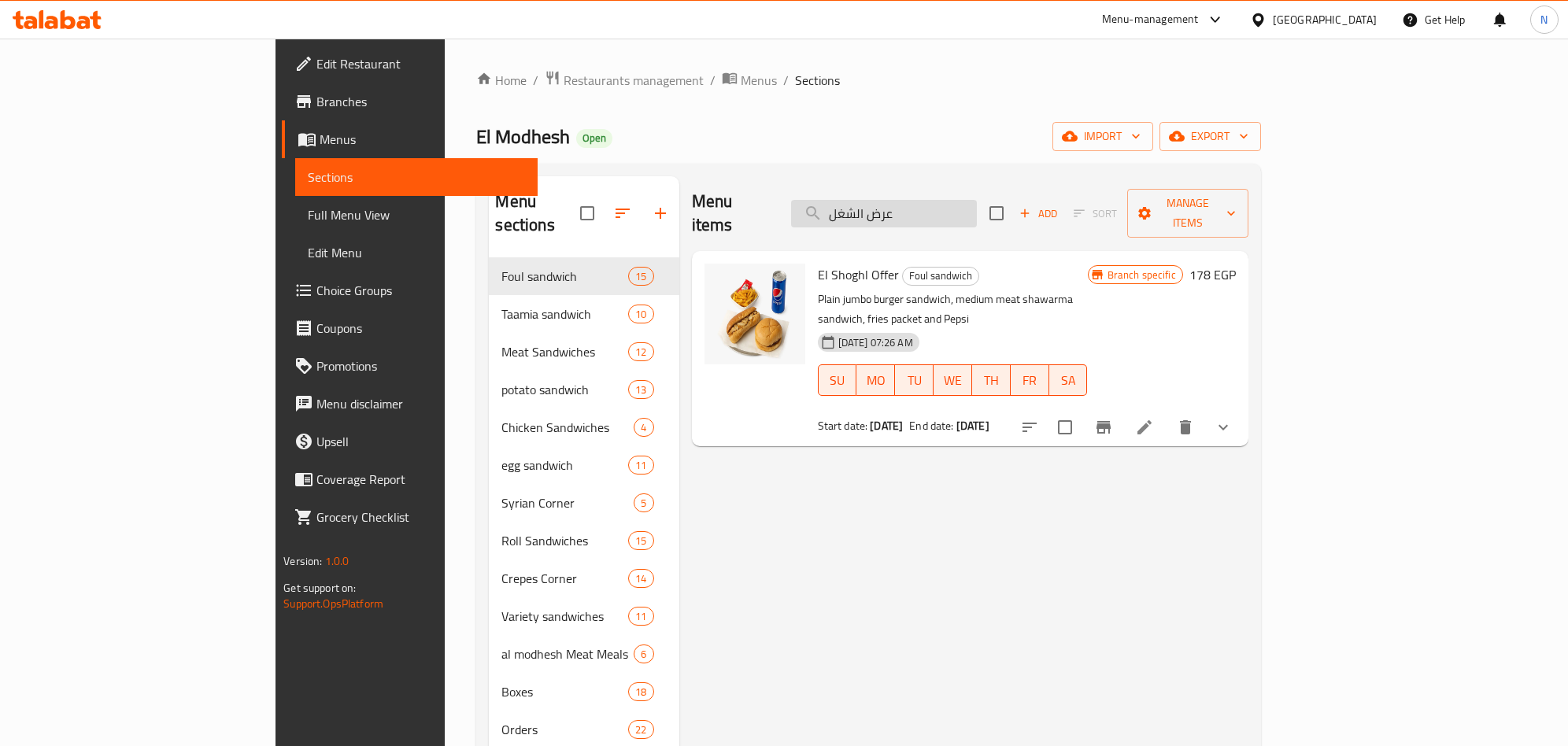
click at [976, 213] on input "عرض الشغل" at bounding box center [884, 213] width 186 height 27
click at [976, 212] on input "عرض الشغل" at bounding box center [884, 213] width 186 height 27
click at [950, 204] on input "عرض الشغل" at bounding box center [884, 213] width 186 height 27
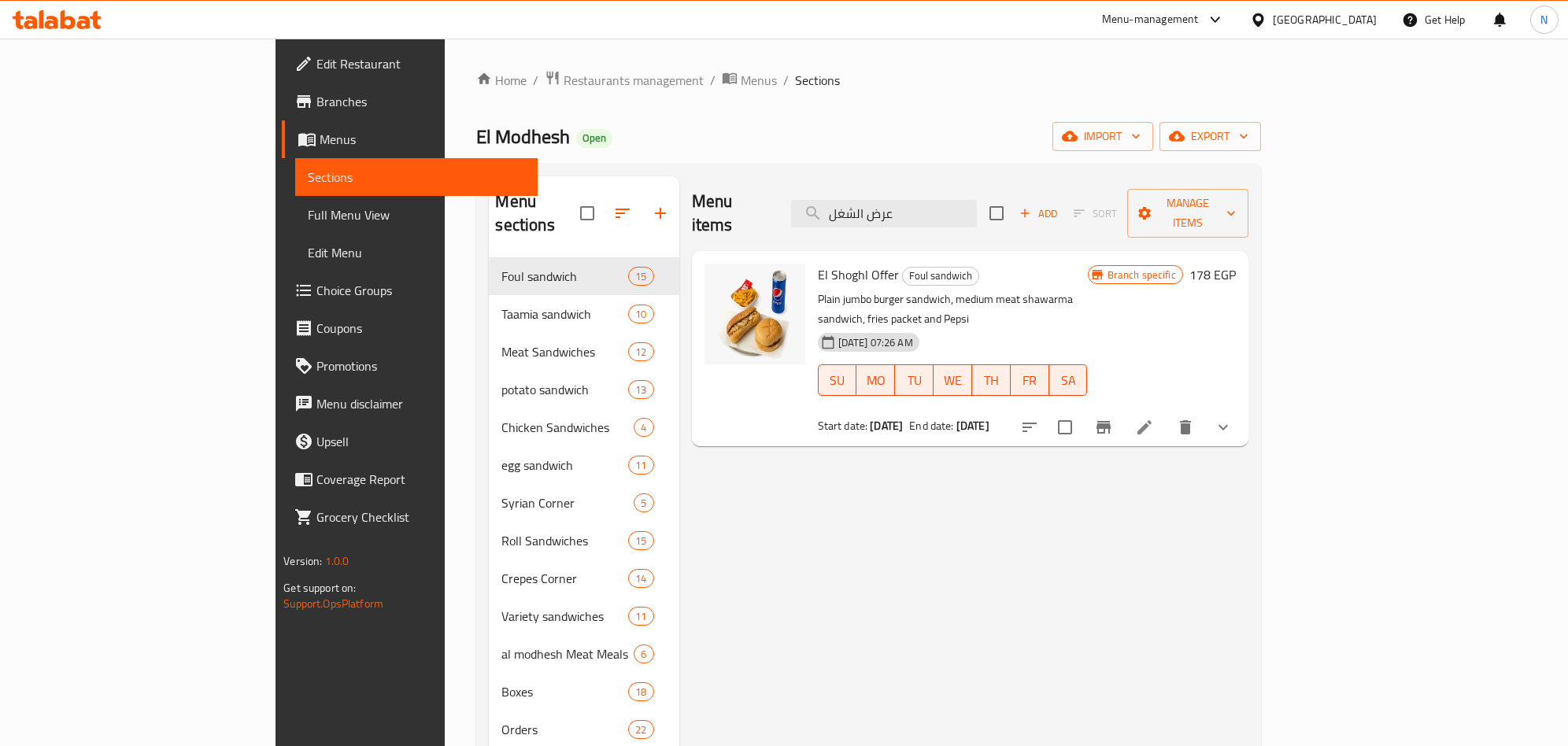
paste input "مزاج"
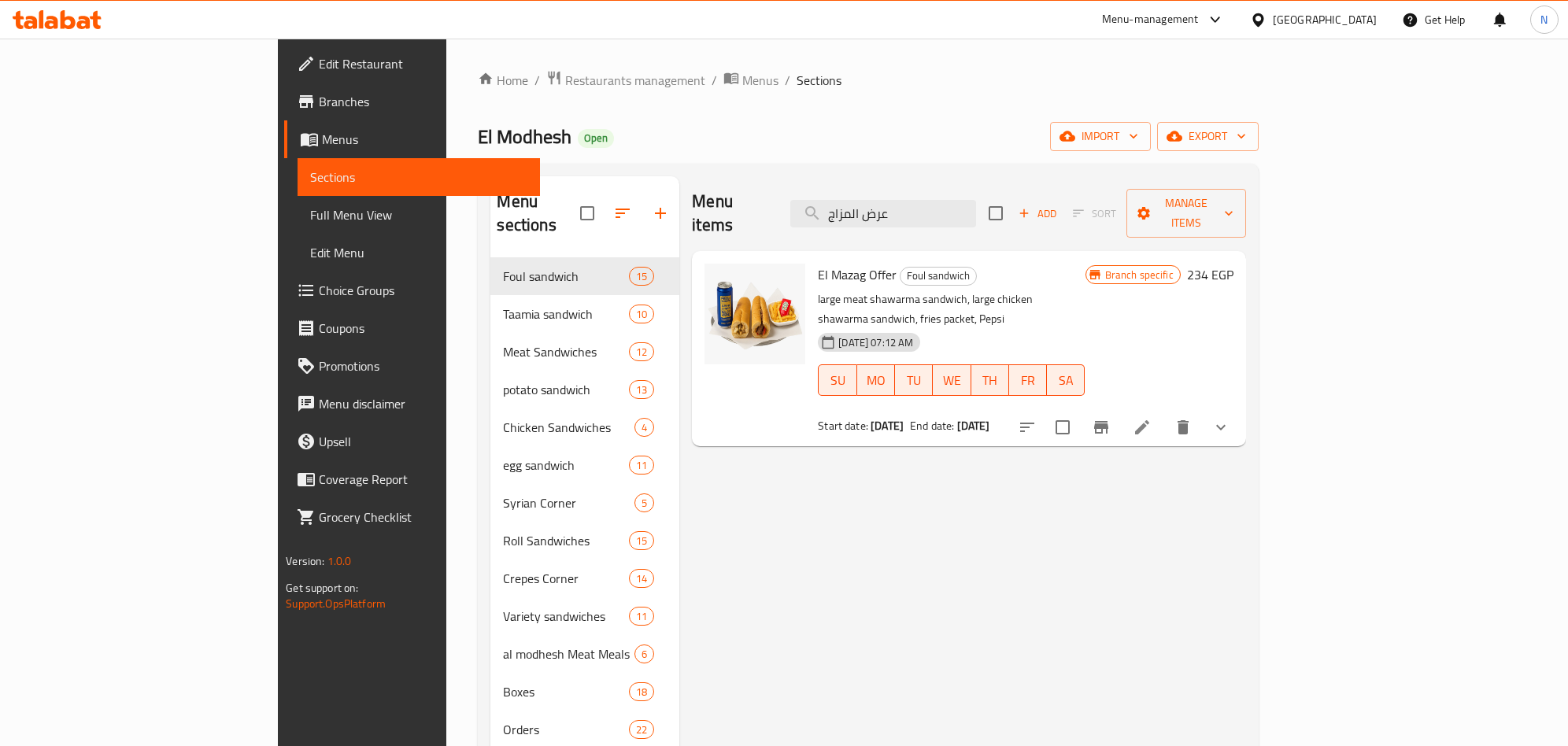
click at [818, 263] on span "El Mazag Offer" at bounding box center [857, 275] width 79 height 24
copy h6 "El Mazag Offer"
click at [976, 200] on input "عرض المزاج" at bounding box center [883, 213] width 186 height 27
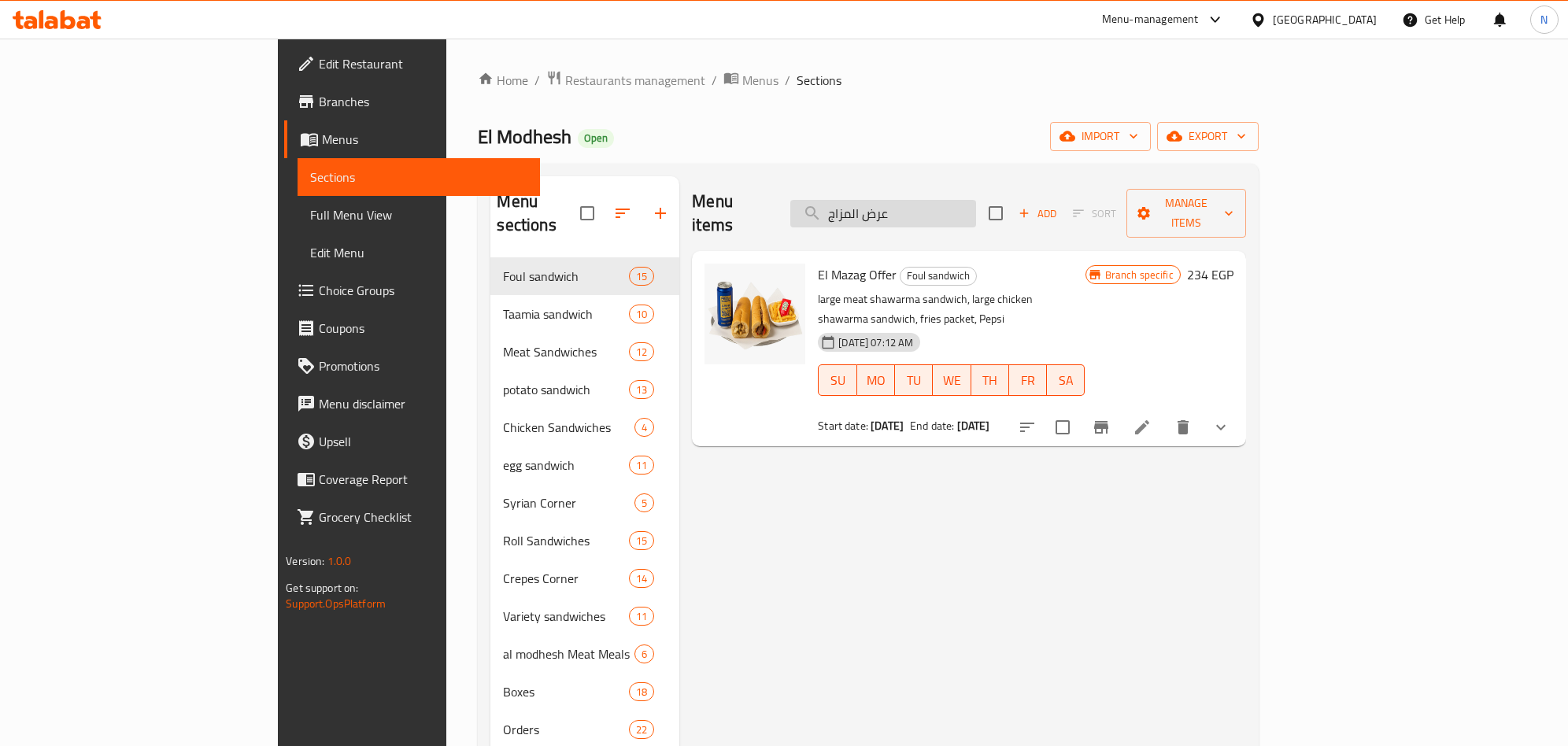
click at [976, 200] on input "عرض المزاج" at bounding box center [883, 213] width 186 height 27
paste input "مة ٢"
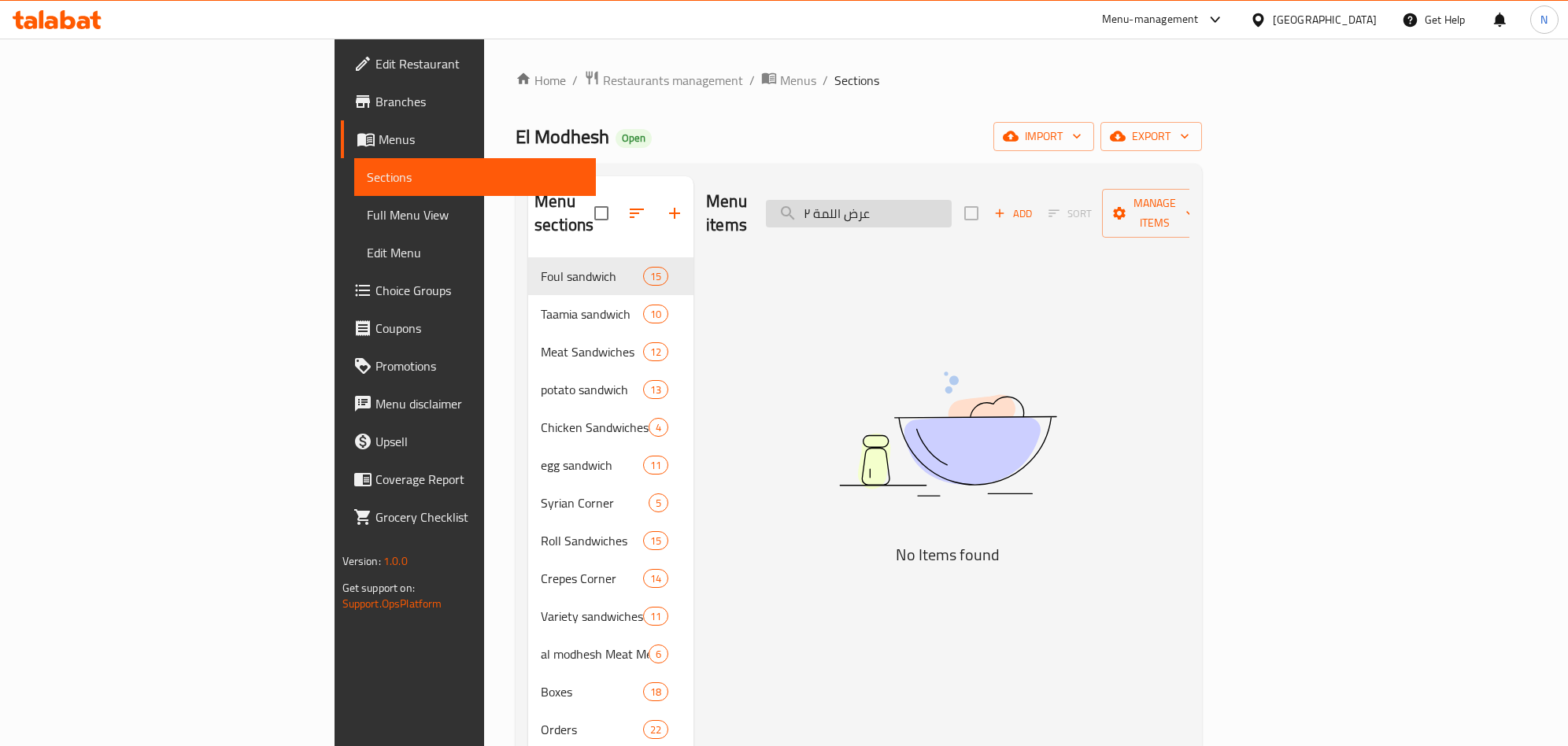
drag, startPoint x: 938, startPoint y: 201, endPoint x: 918, endPoint y: 203, distance: 20.1
click at [918, 203] on input "عرض اللمة ٢" at bounding box center [858, 213] width 186 height 27
click at [926, 204] on input "عرض اللم٢" at bounding box center [858, 213] width 186 height 27
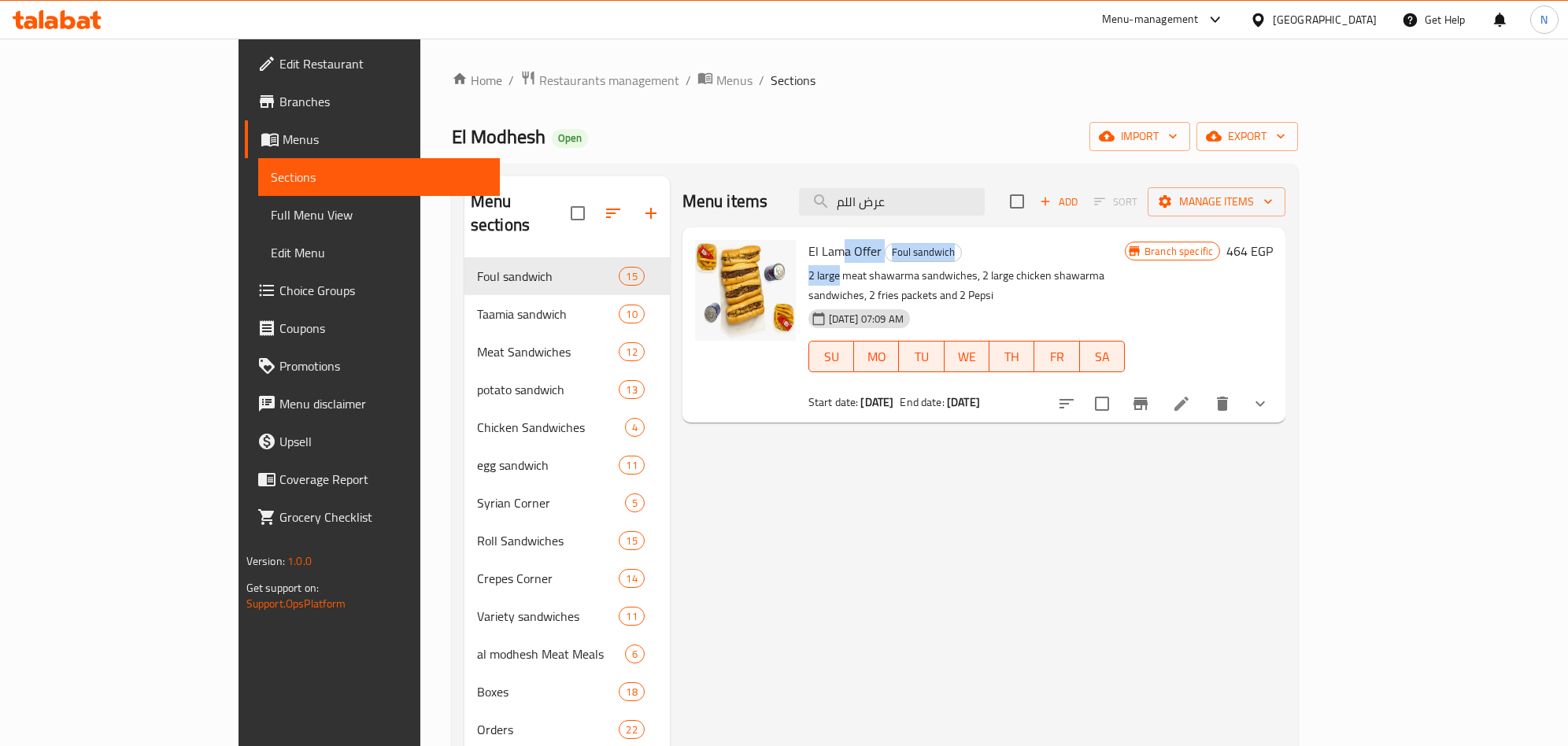
click at [802, 260] on div "El Lama Offer Foul sandwich 2 large meat shawarma sandwiches, 2 large chicken s…" at bounding box center [966, 325] width 329 height 182
click at [808, 256] on span "El Lama Offer" at bounding box center [845, 251] width 74 height 24
click at [947, 196] on input "عرض اللم" at bounding box center [891, 201] width 186 height 27
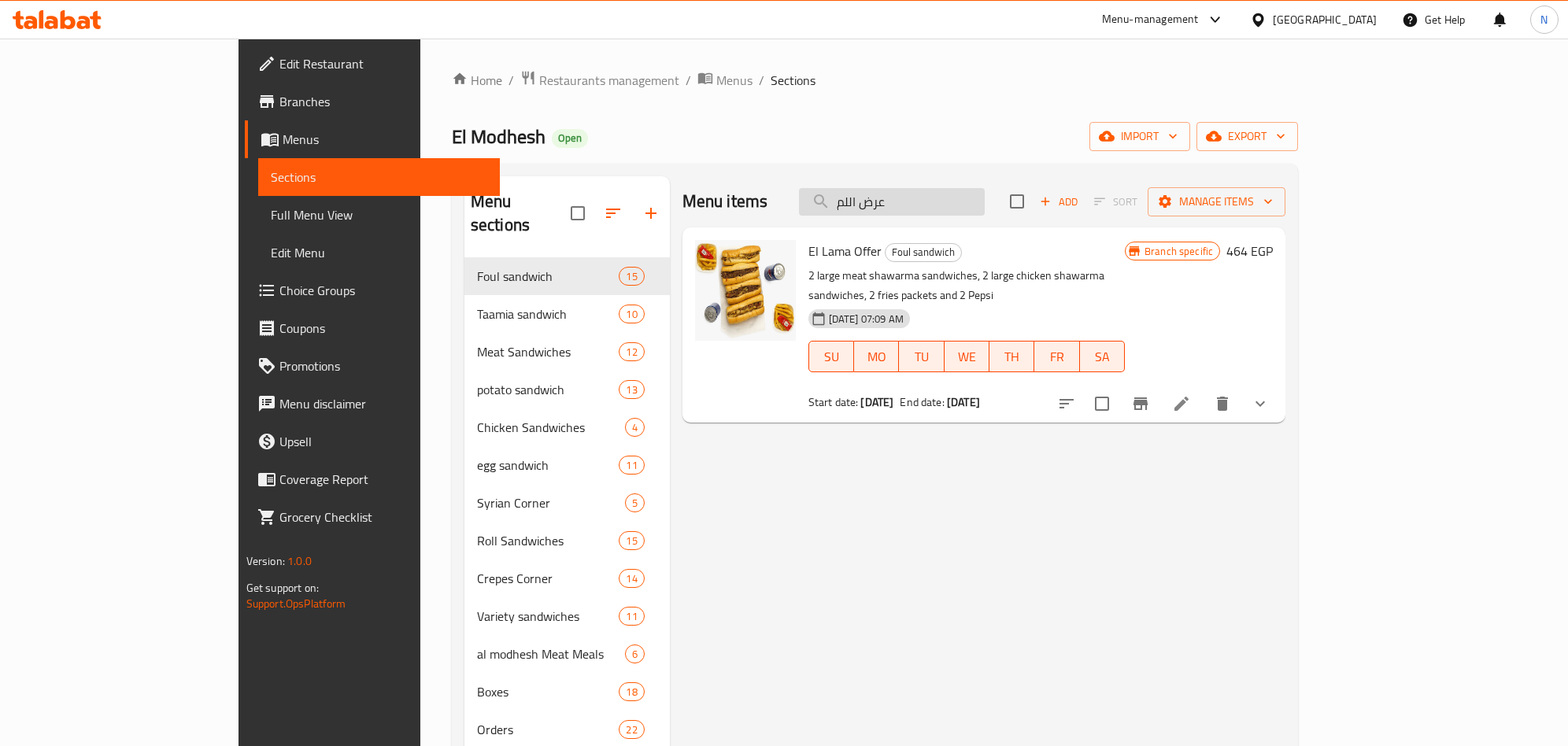
click at [947, 196] on input "عرض اللم" at bounding box center [891, 201] width 186 height 27
paste input "المزاج"
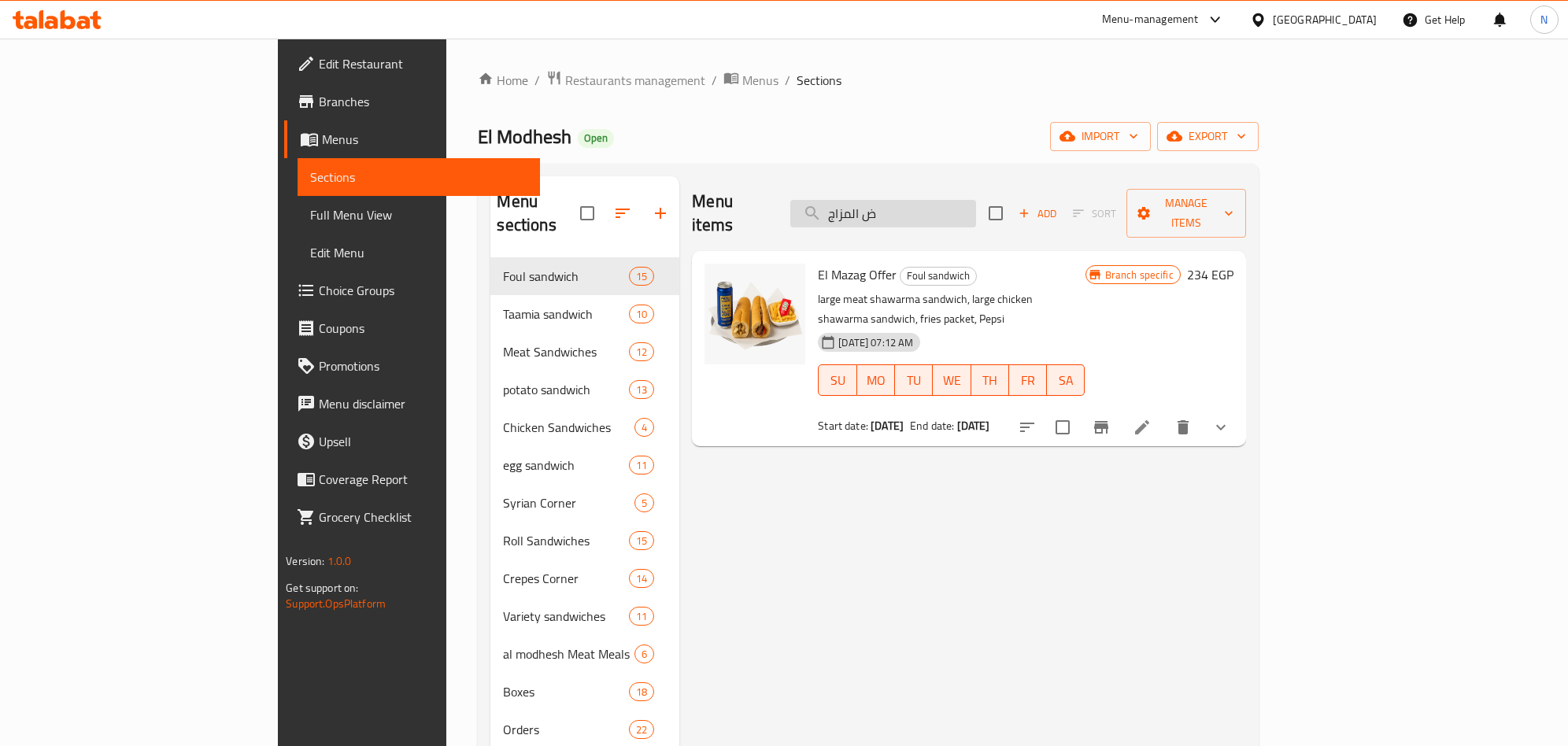
click at [976, 206] on input "ض المزاج" at bounding box center [883, 213] width 186 height 27
paste input "رض الشغل"
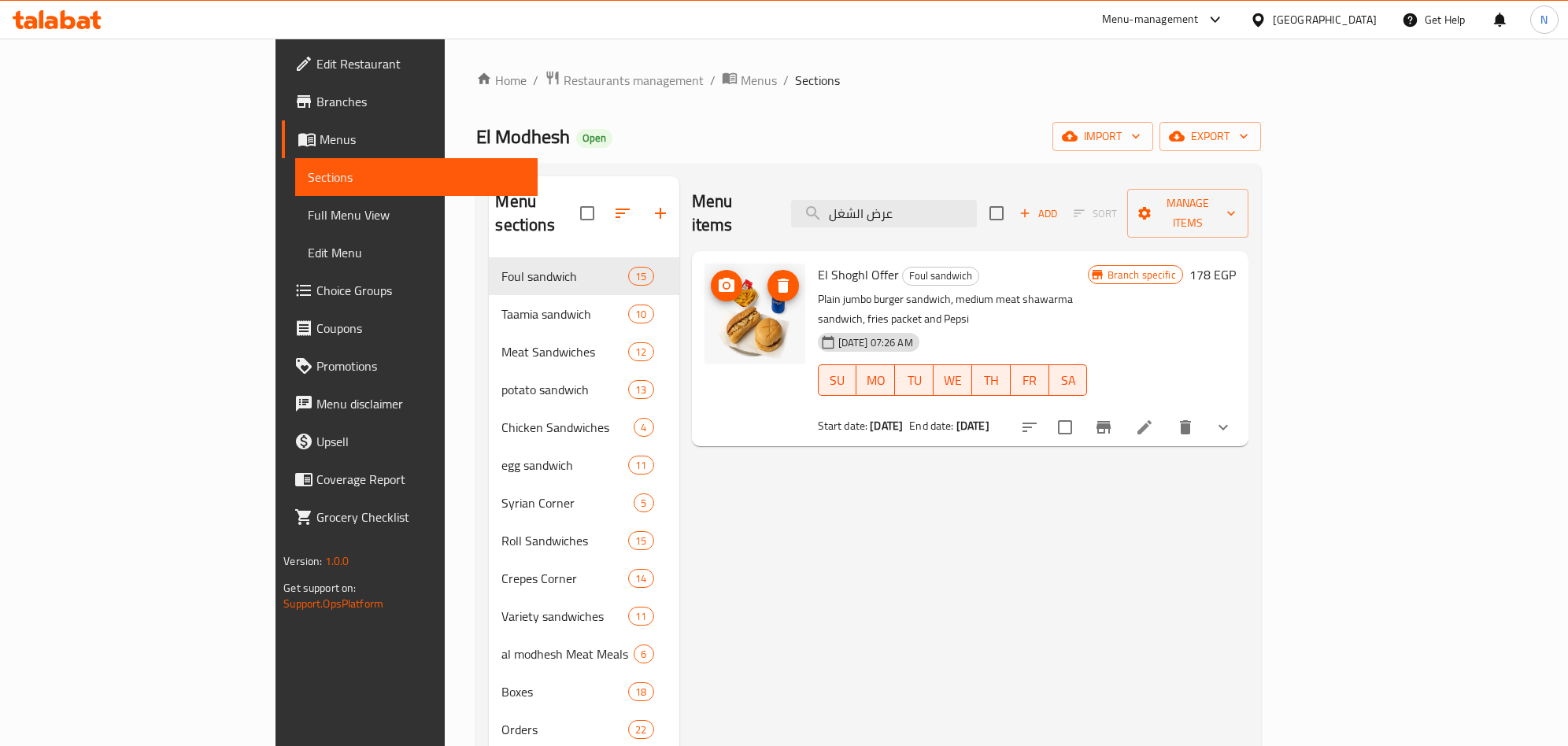
type input "عرض الشغل"
click at [818, 263] on span "El Shoghl Offer" at bounding box center [858, 275] width 81 height 24
copy h6 "El Shoghl Offer"
